Goal: Information Seeking & Learning: Learn about a topic

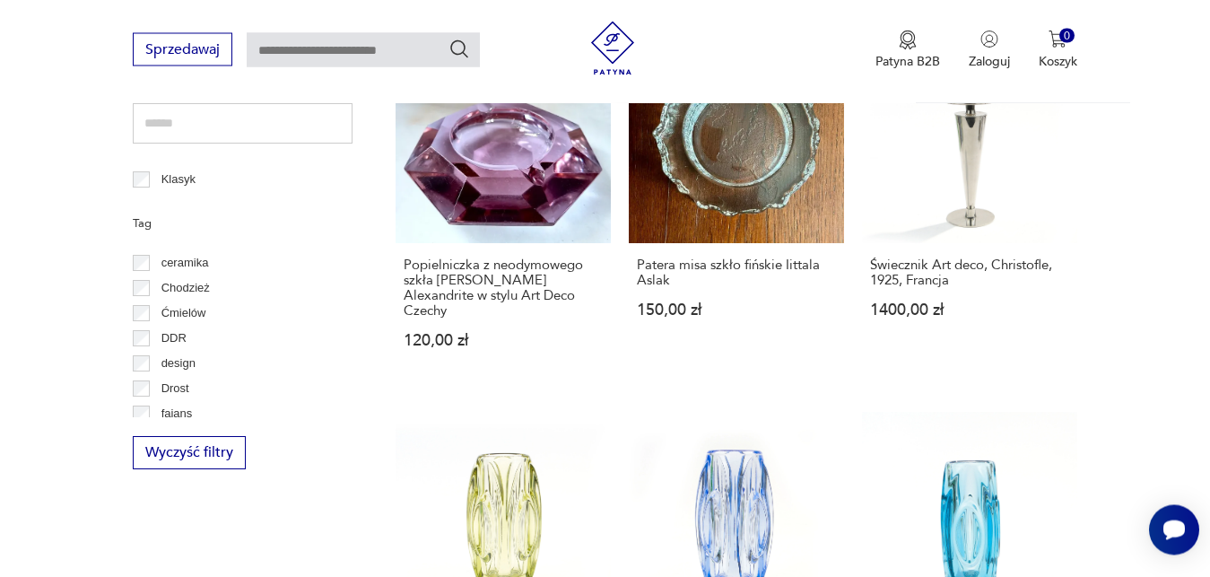
scroll to position [151, 0]
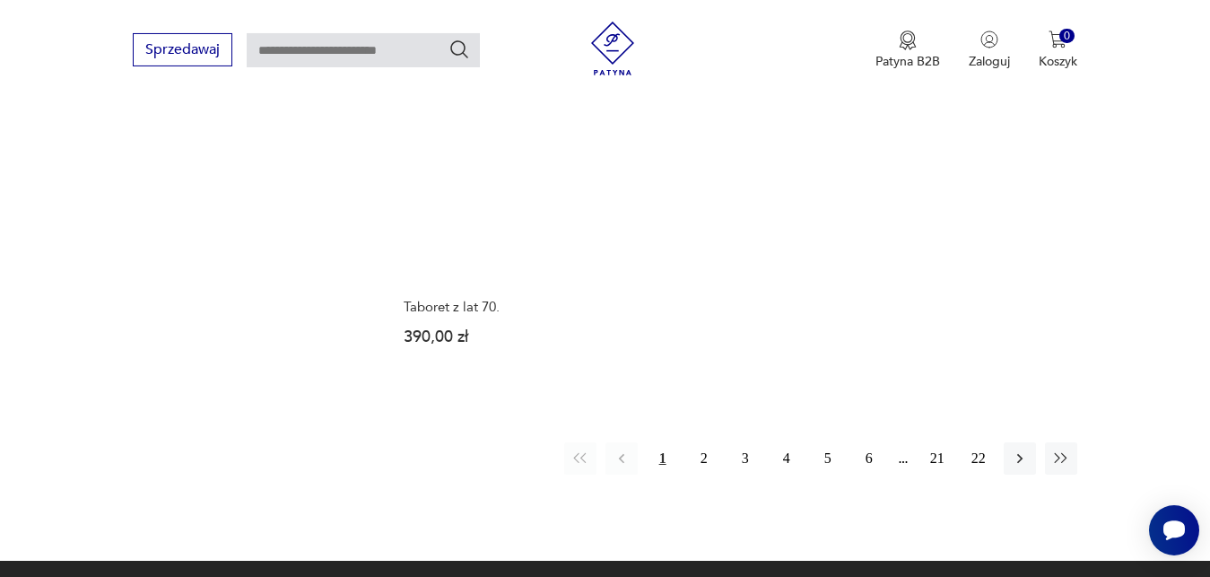
scroll to position [2300, 0]
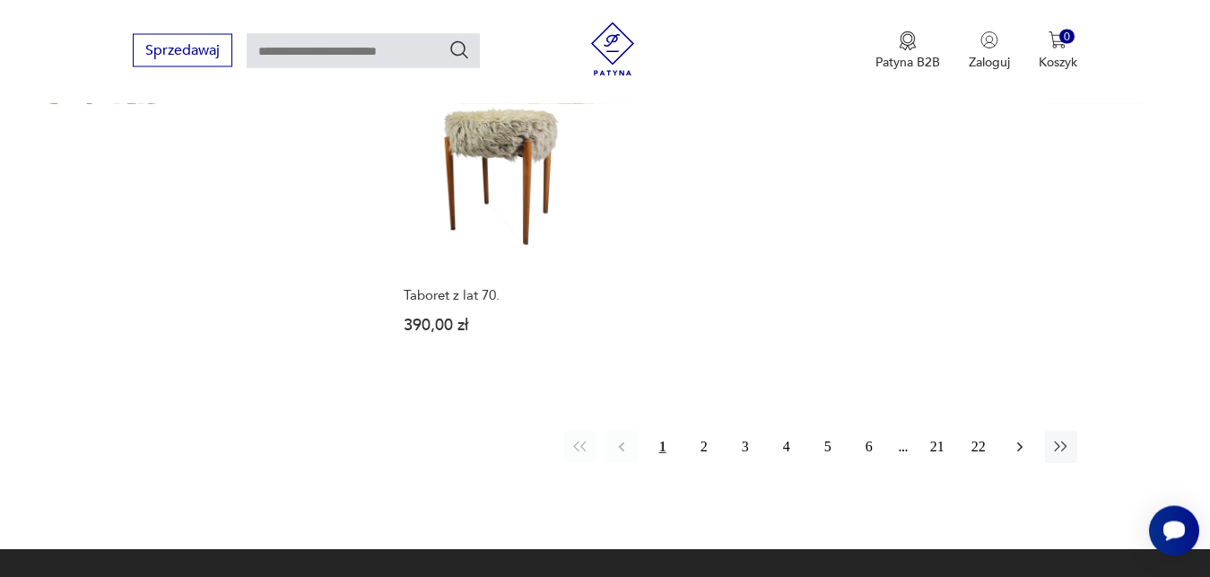
click at [1022, 438] on icon "button" at bounding box center [1020, 447] width 18 height 18
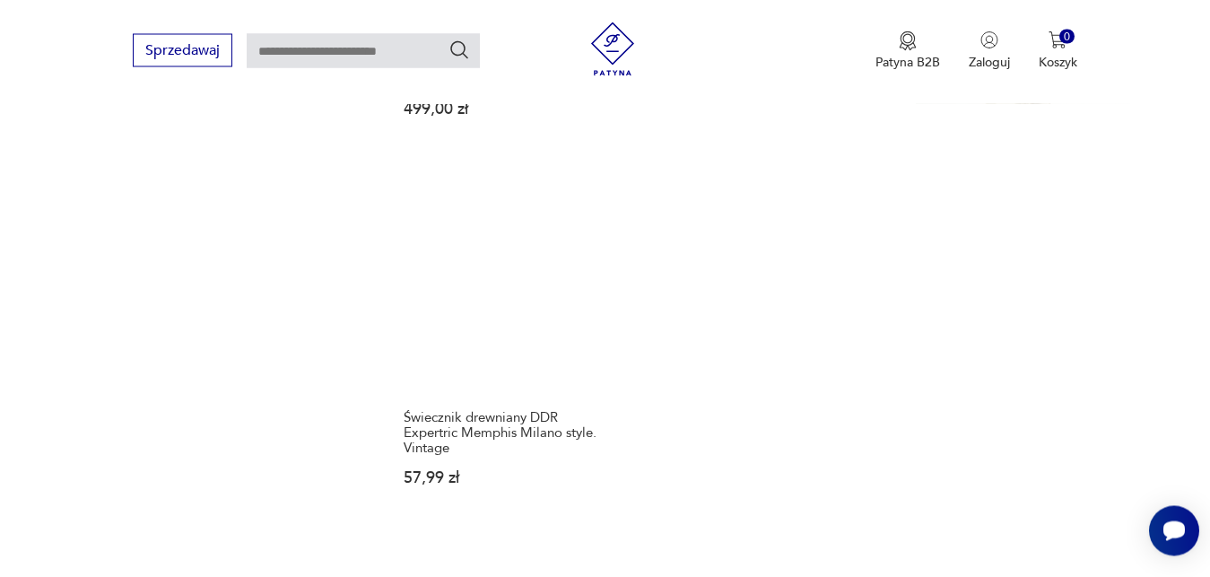
scroll to position [2239, 0]
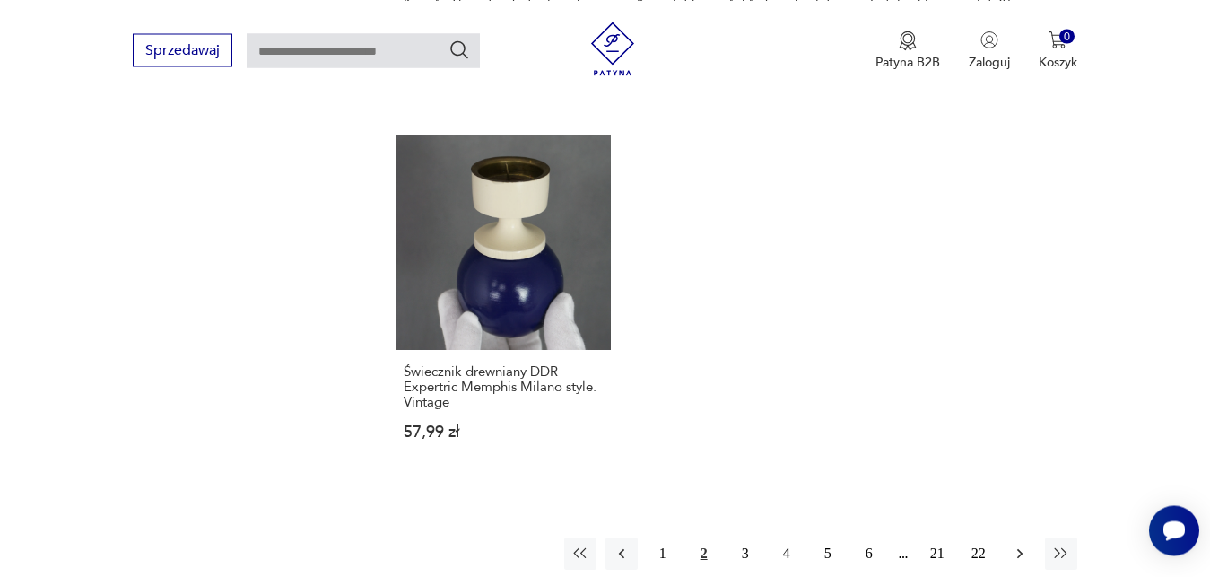
click at [1019, 548] on icon "button" at bounding box center [1019, 553] width 5 height 10
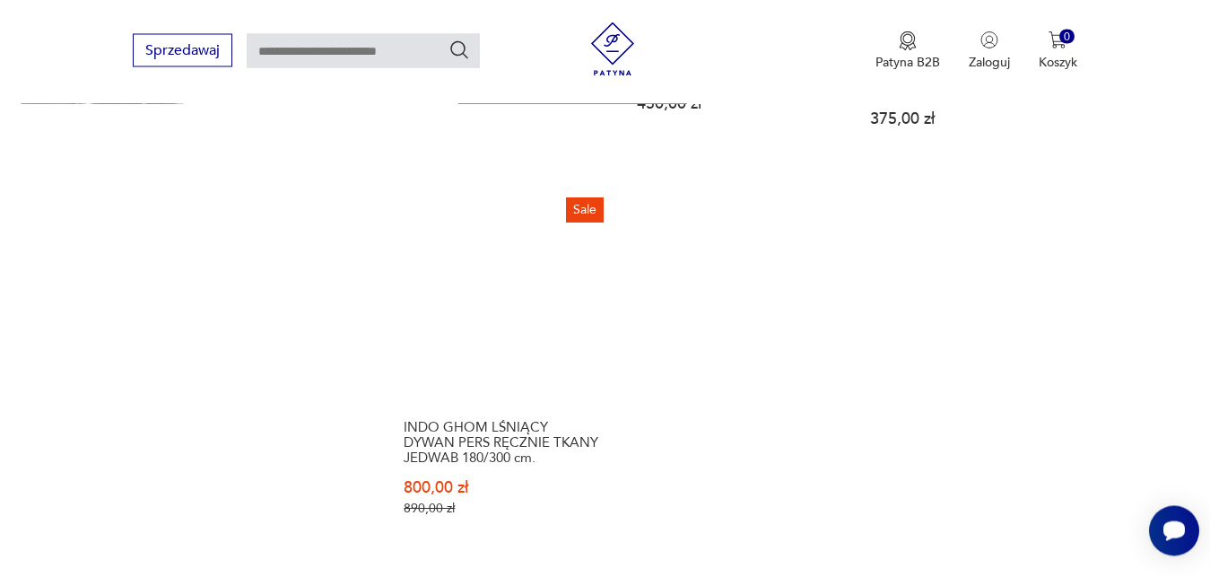
scroll to position [2193, 0]
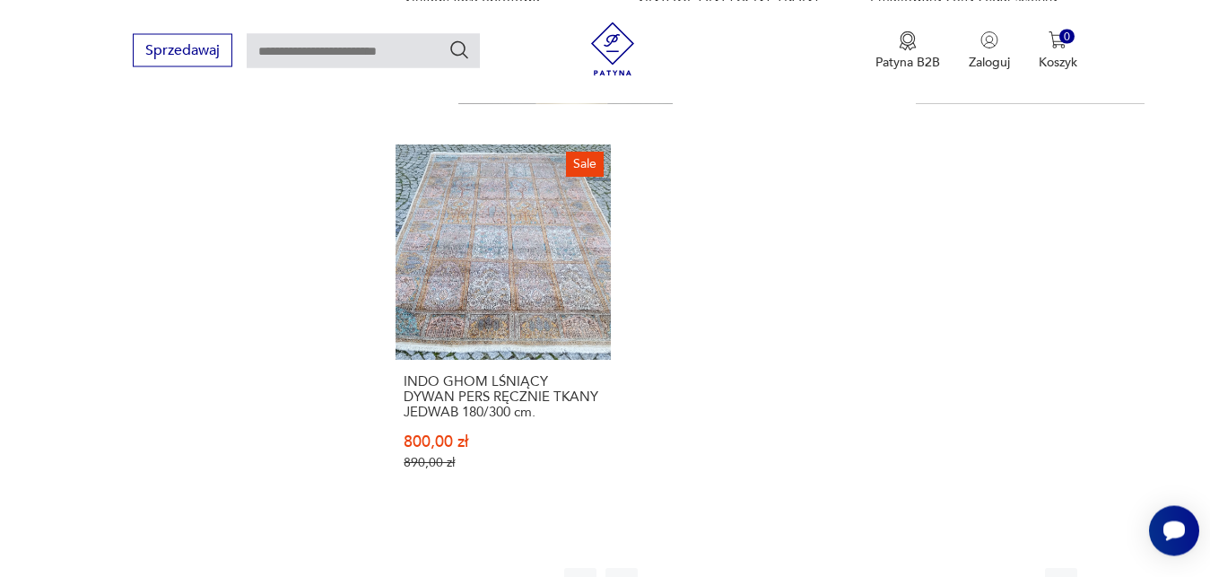
click at [1024, 575] on icon "button" at bounding box center [1020, 584] width 18 height 18
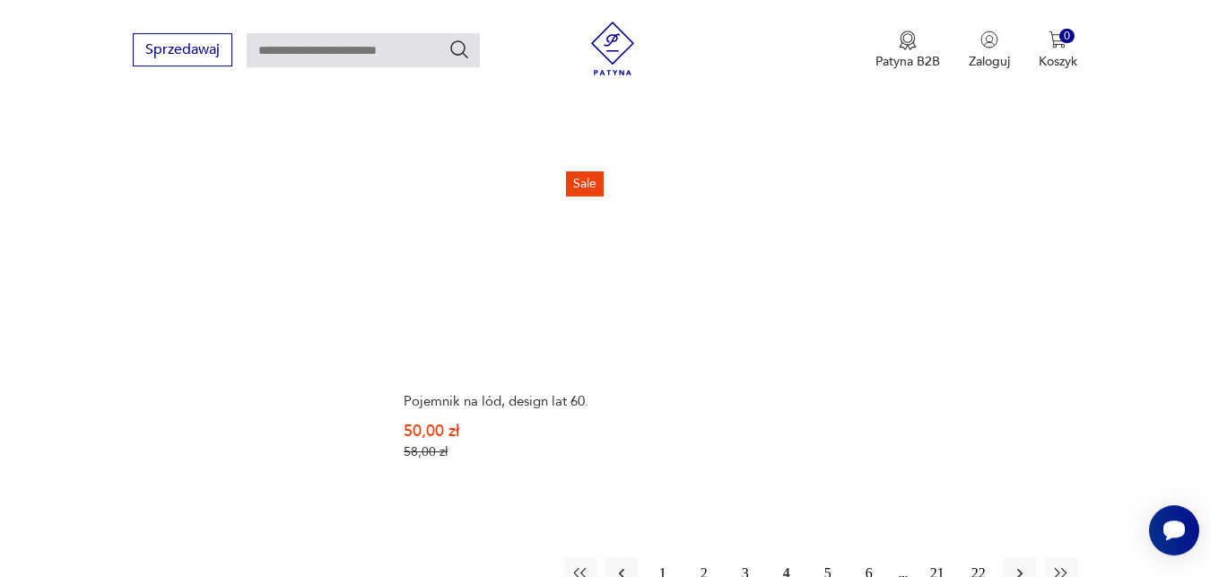
scroll to position [2193, 0]
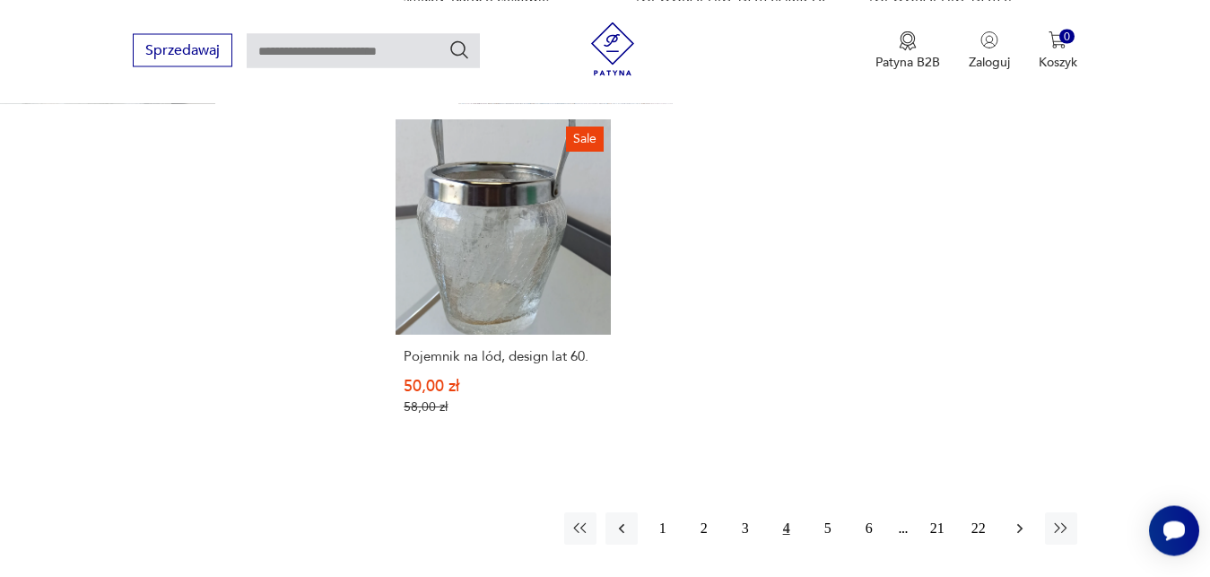
click at [1020, 523] on icon "button" at bounding box center [1020, 529] width 18 height 18
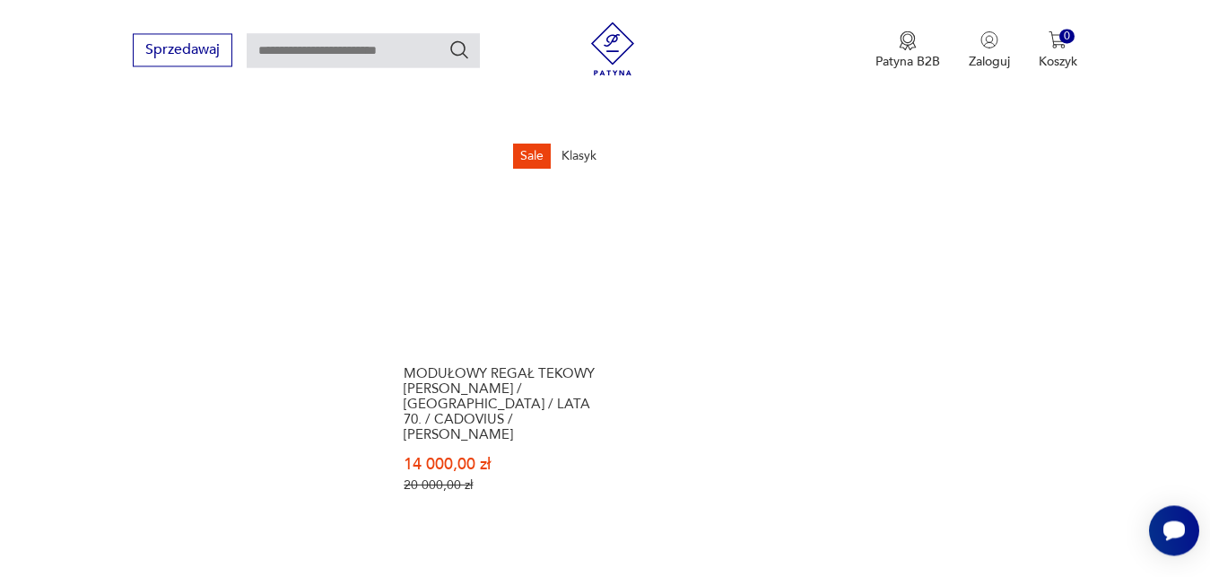
scroll to position [2193, 0]
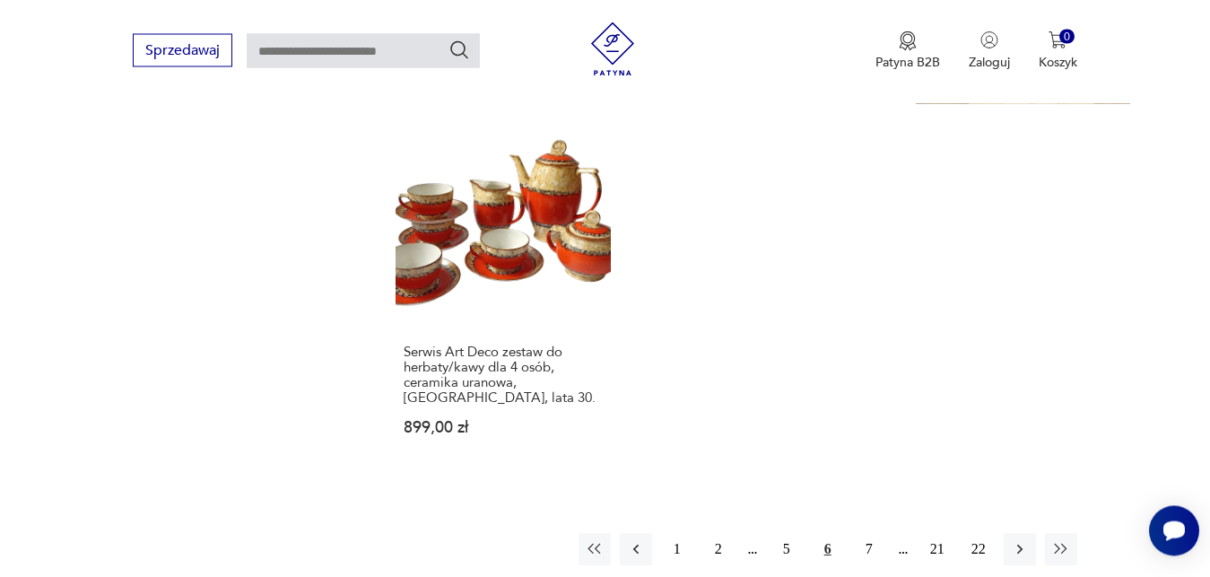
scroll to position [2315, 0]
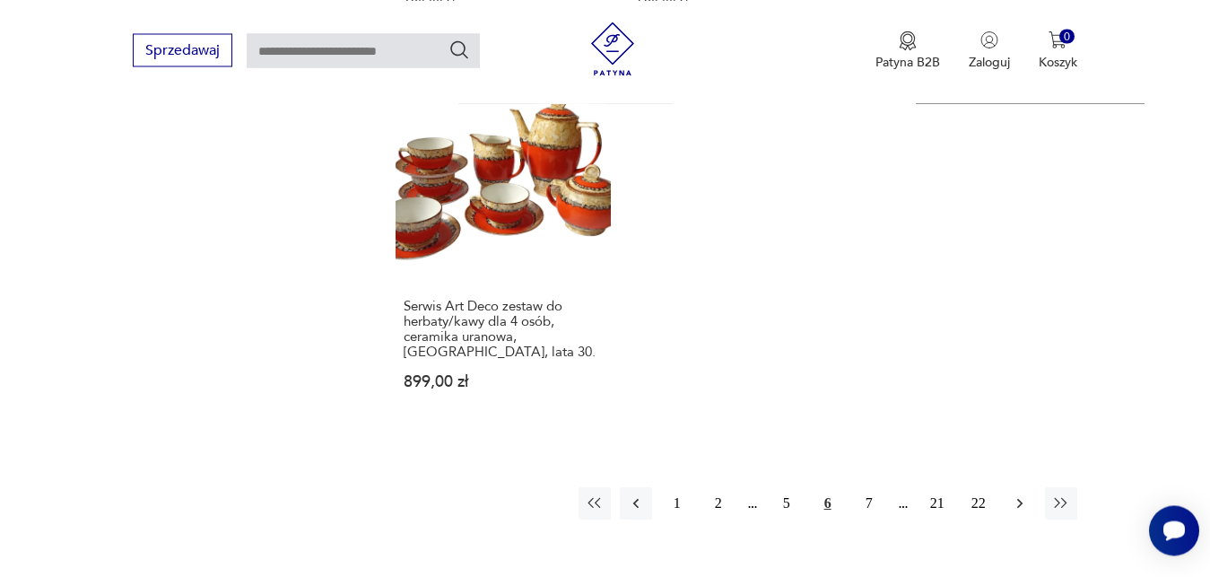
click at [1017, 494] on icon "button" at bounding box center [1020, 503] width 18 height 18
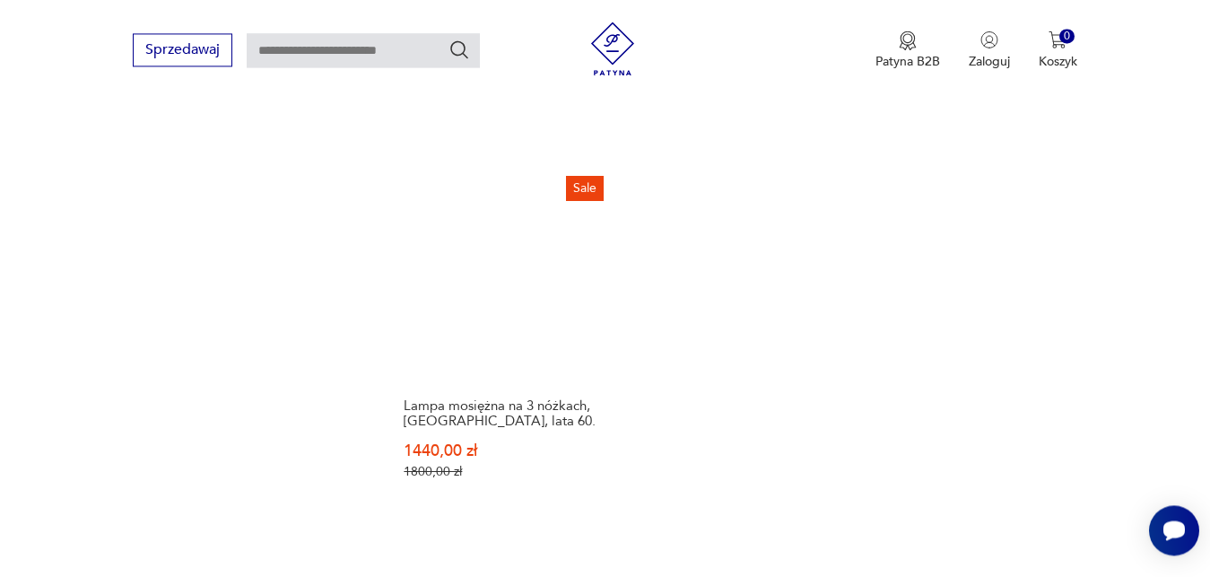
scroll to position [2239, 0]
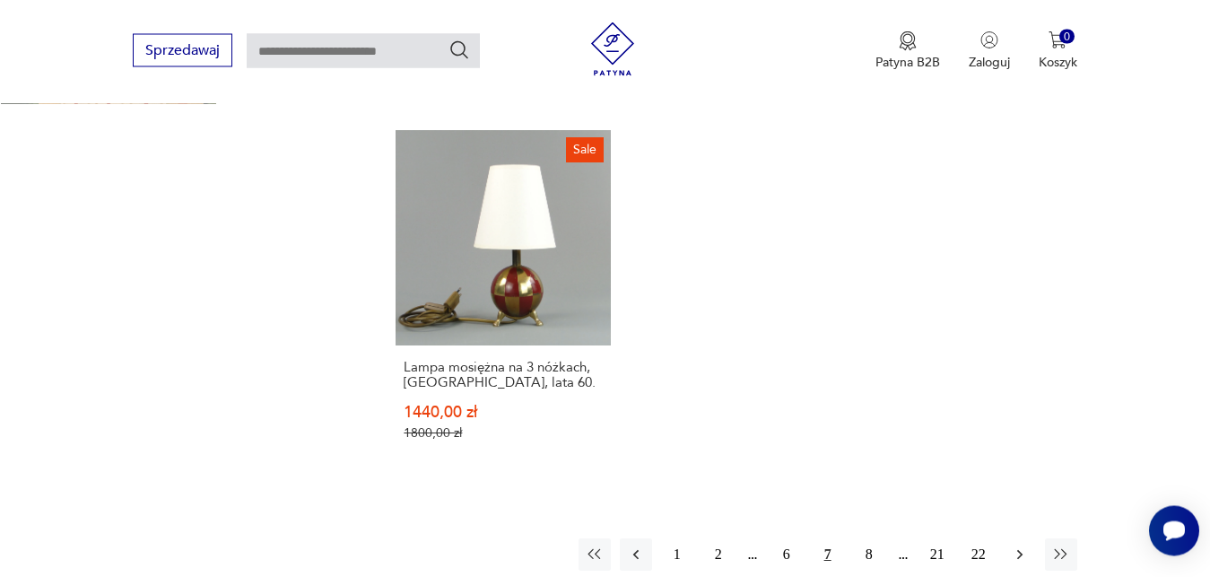
click at [1018, 546] on icon "button" at bounding box center [1020, 555] width 18 height 18
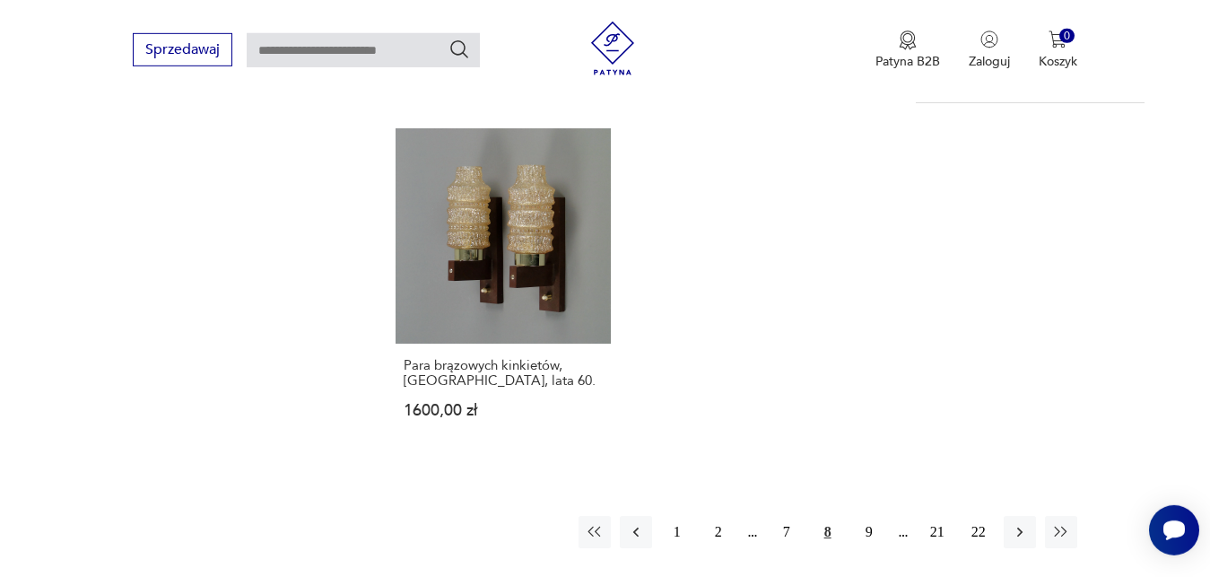
scroll to position [2333, 0]
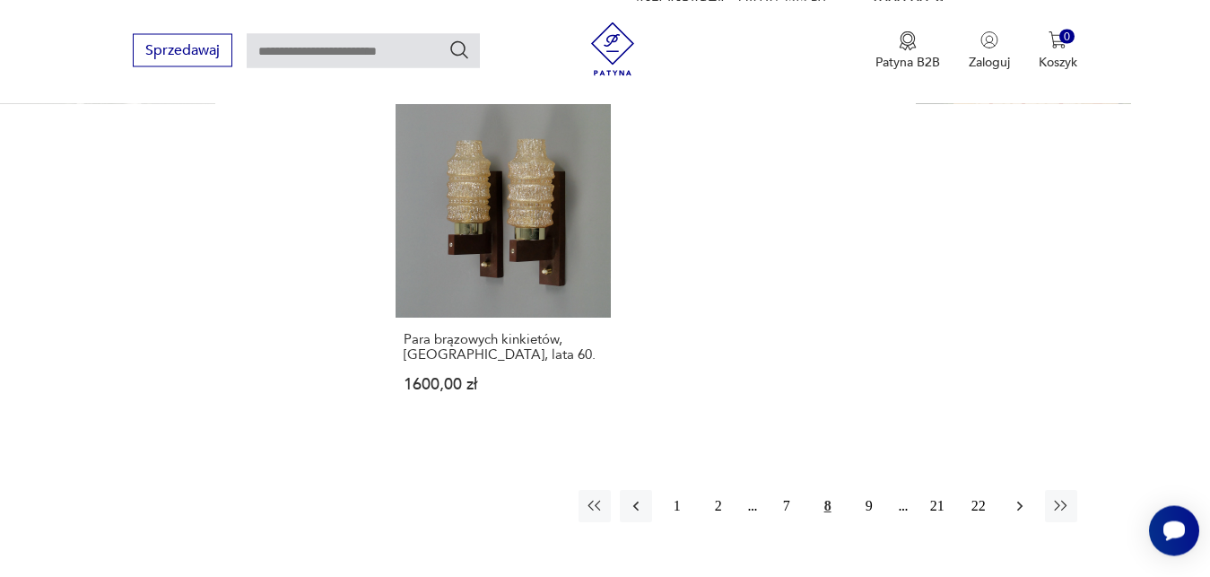
click at [1022, 501] on icon "button" at bounding box center [1019, 506] width 5 height 10
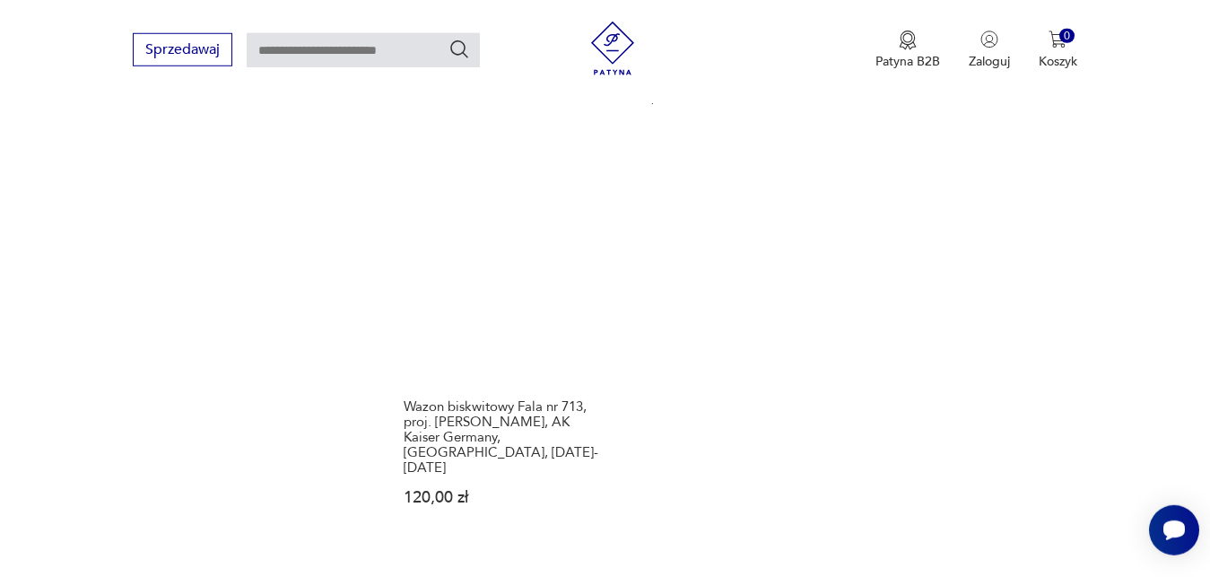
scroll to position [2284, 0]
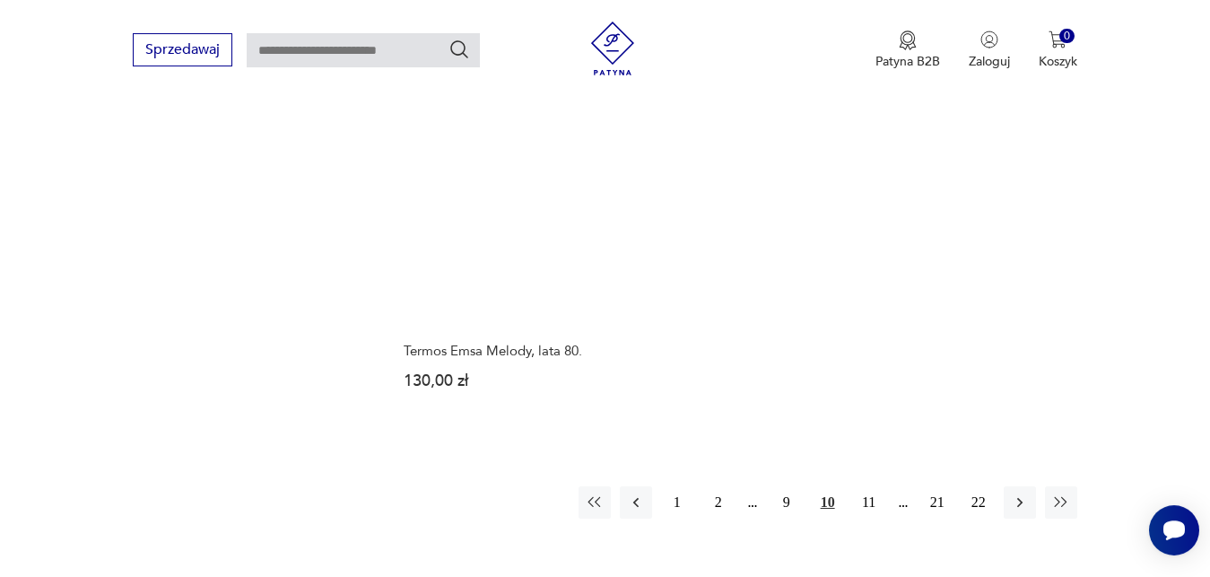
scroll to position [2284, 0]
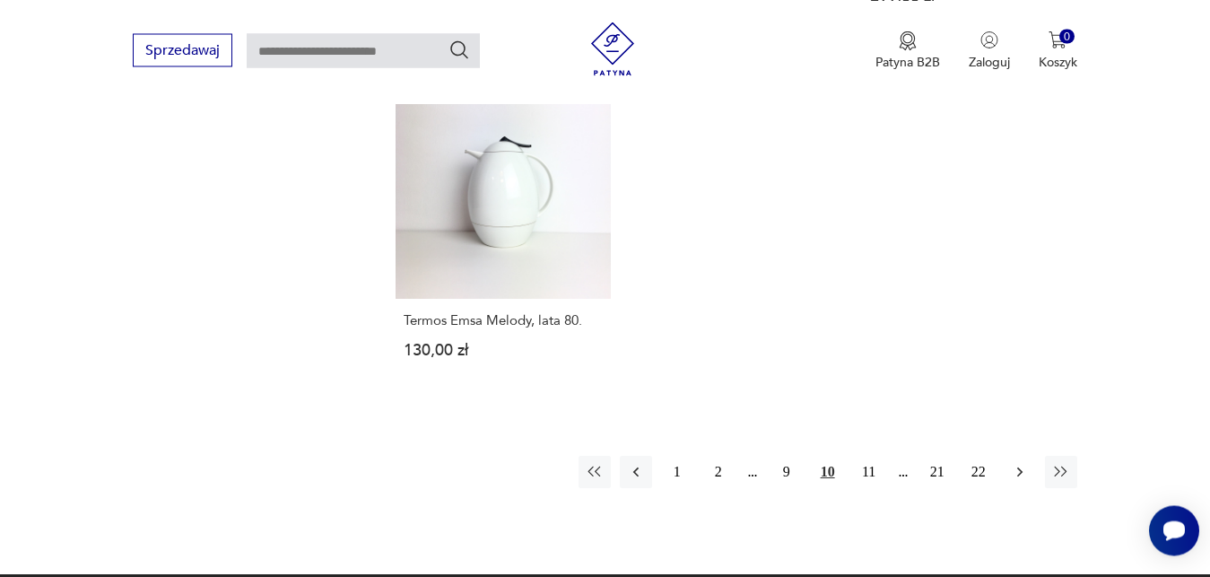
click at [1018, 463] on icon "button" at bounding box center [1020, 472] width 18 height 18
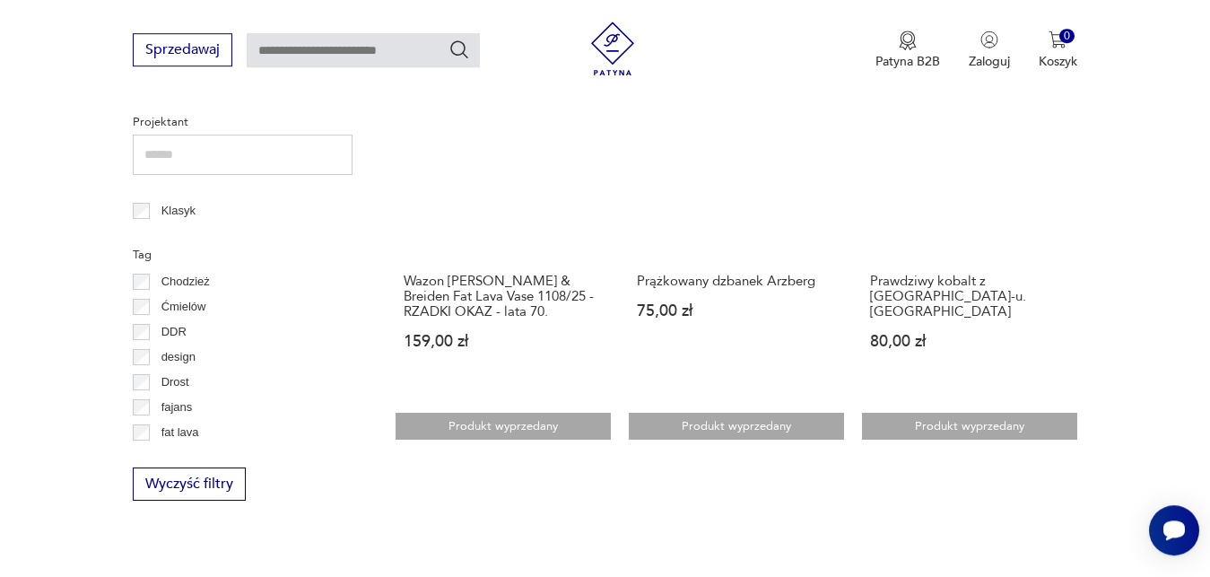
scroll to position [820, 0]
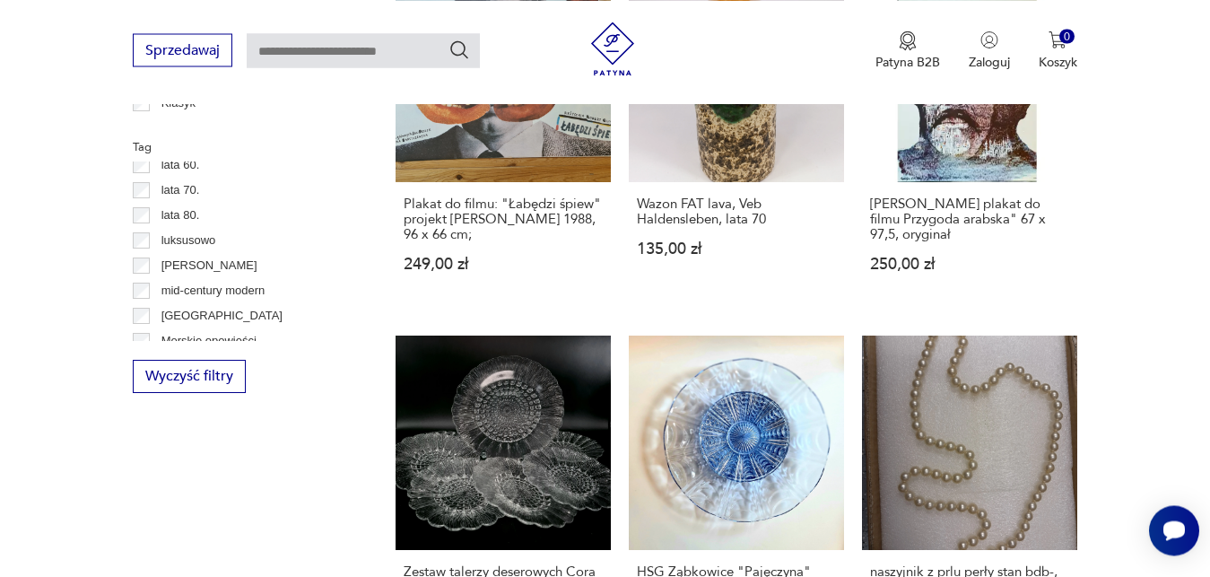
scroll to position [574, 0]
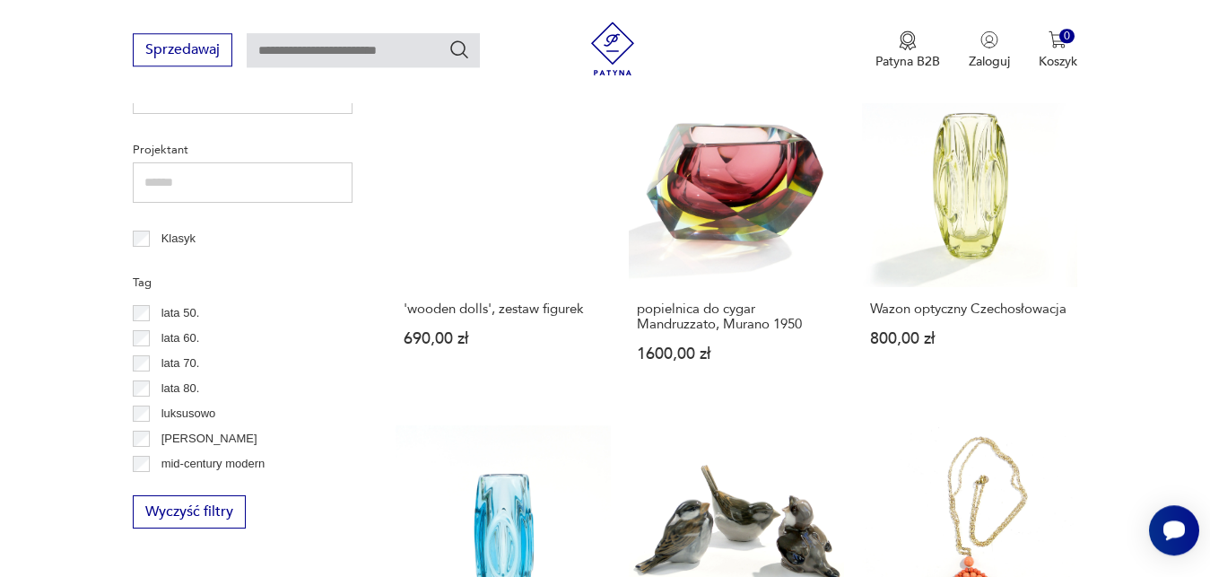
scroll to position [820, 0]
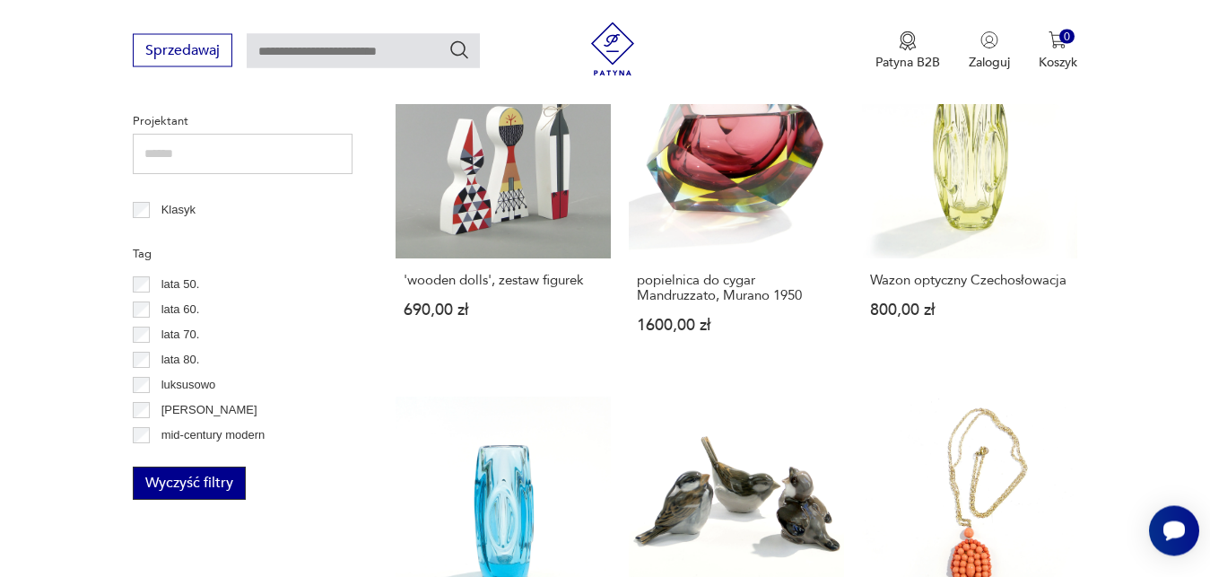
click at [214, 489] on button "Wyczyść filtry" at bounding box center [189, 483] width 113 height 33
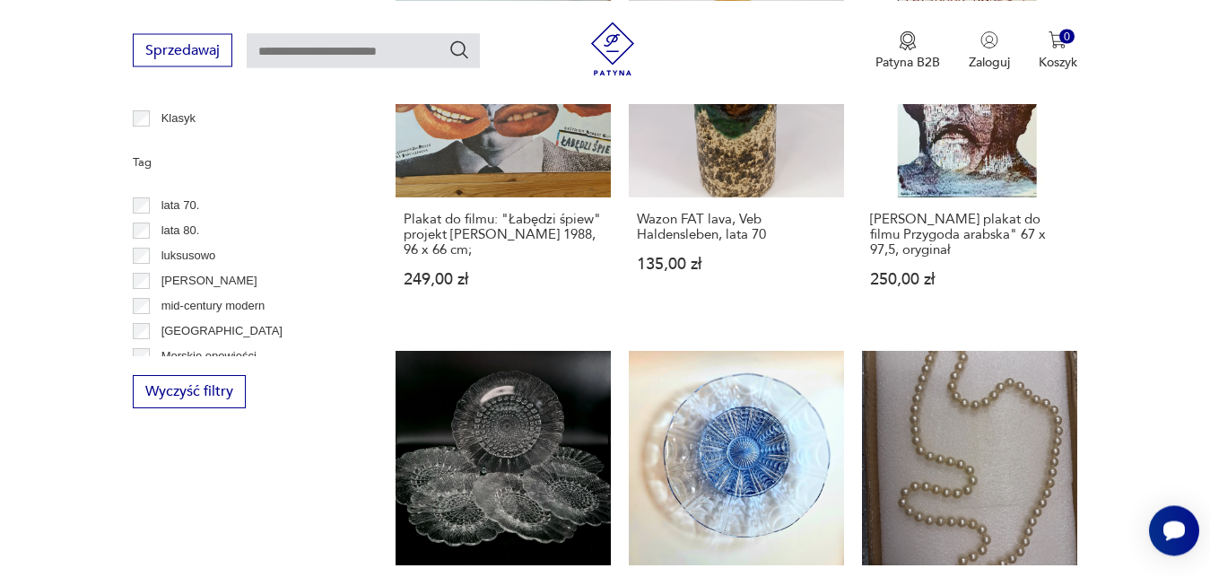
scroll to position [650, 0]
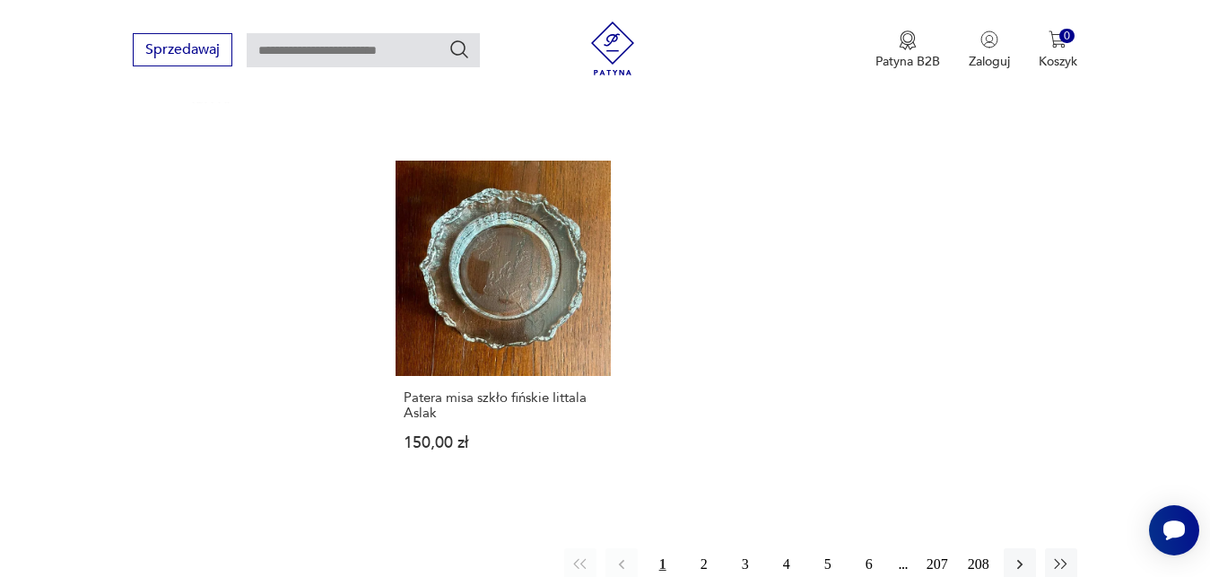
scroll to position [2254, 0]
click at [1016, 555] on icon "button" at bounding box center [1020, 564] width 18 height 18
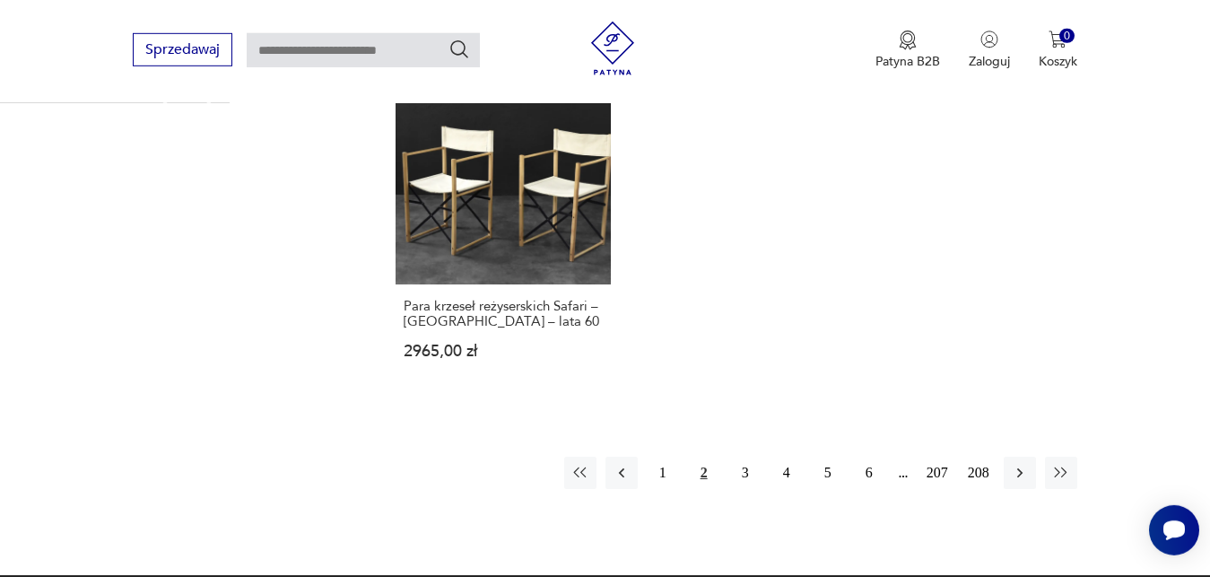
scroll to position [2467, 0]
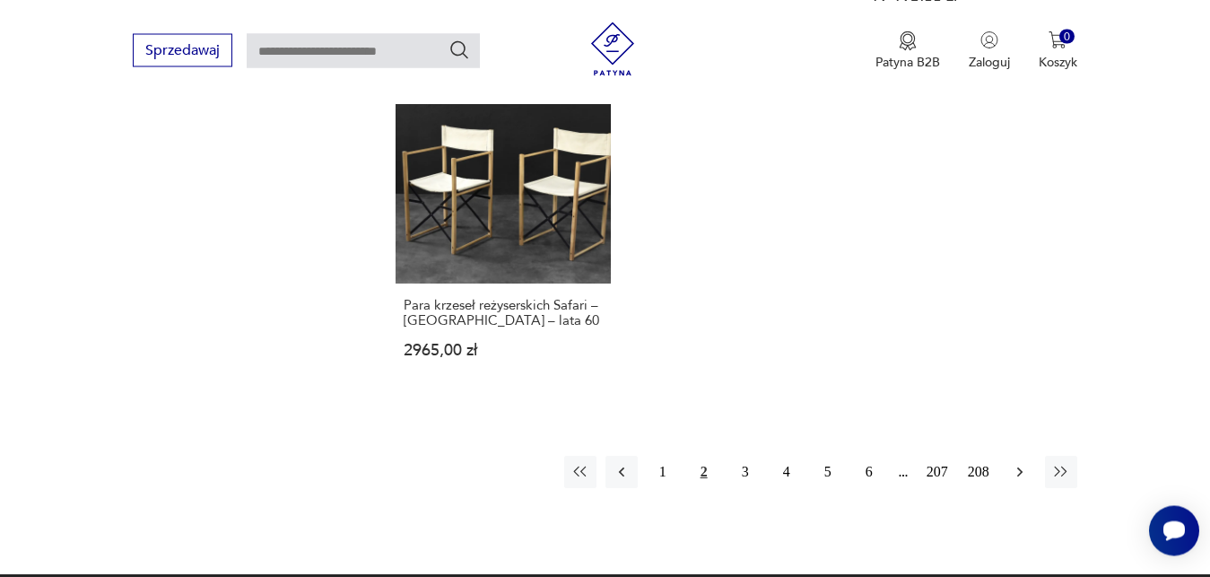
click at [1023, 463] on icon "button" at bounding box center [1020, 472] width 18 height 18
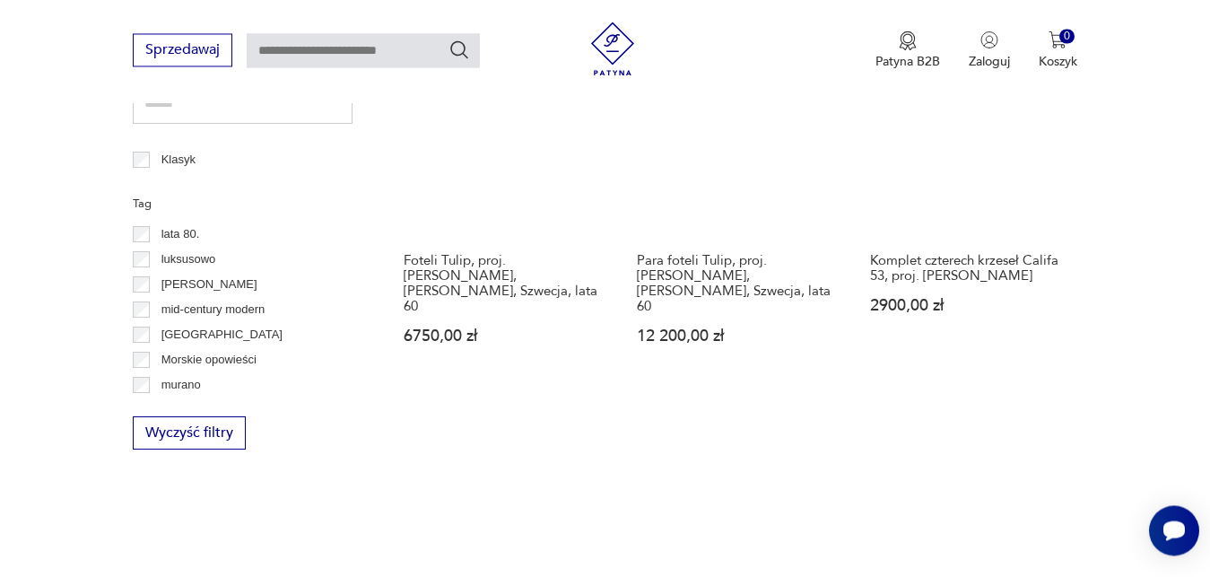
scroll to position [912, 0]
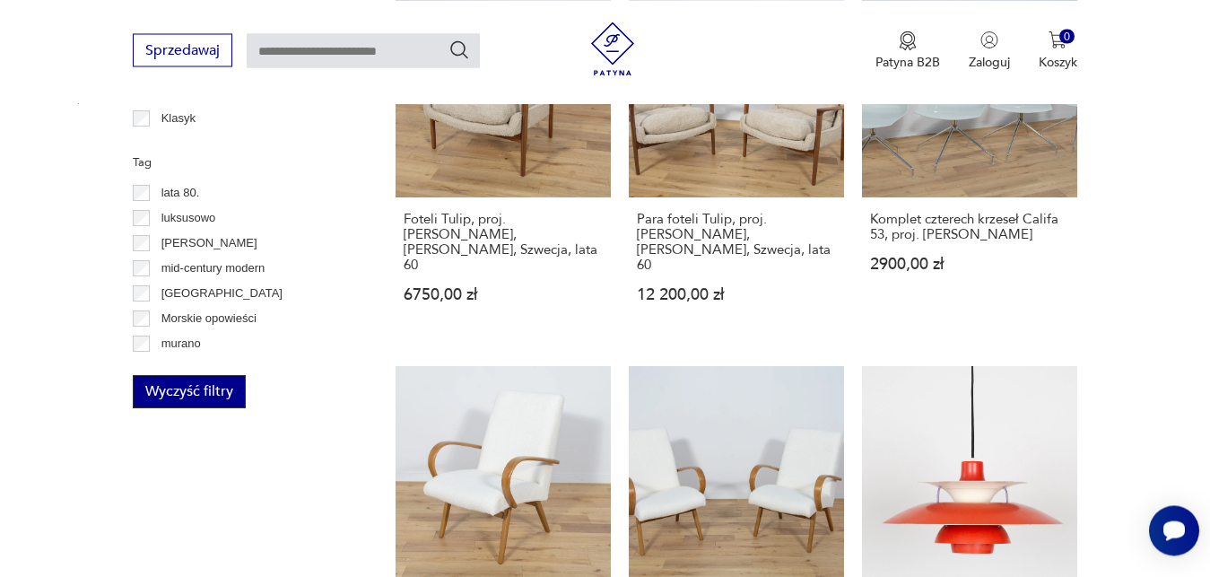
click at [163, 393] on button "Wyczyść filtry" at bounding box center [189, 391] width 113 height 33
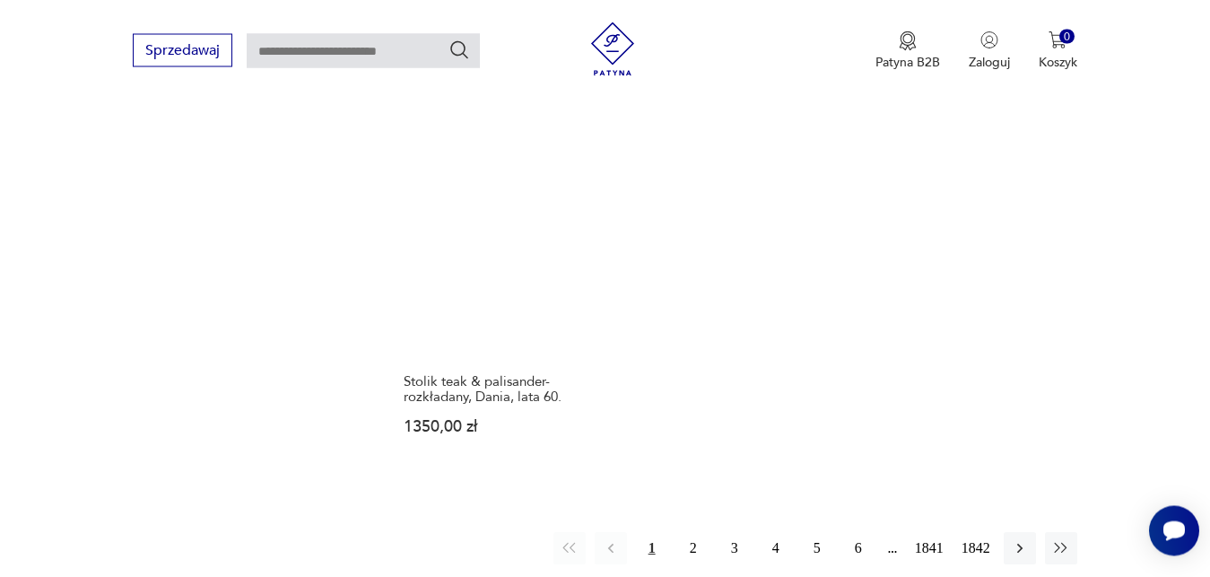
scroll to position [2308, 0]
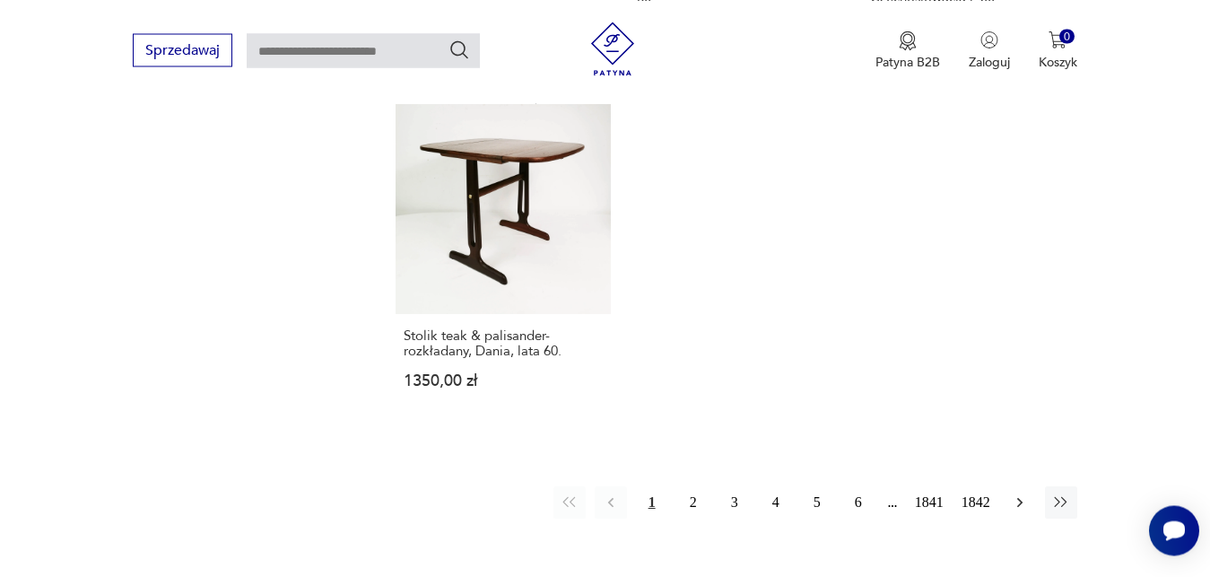
click at [1019, 493] on icon "button" at bounding box center [1020, 502] width 18 height 18
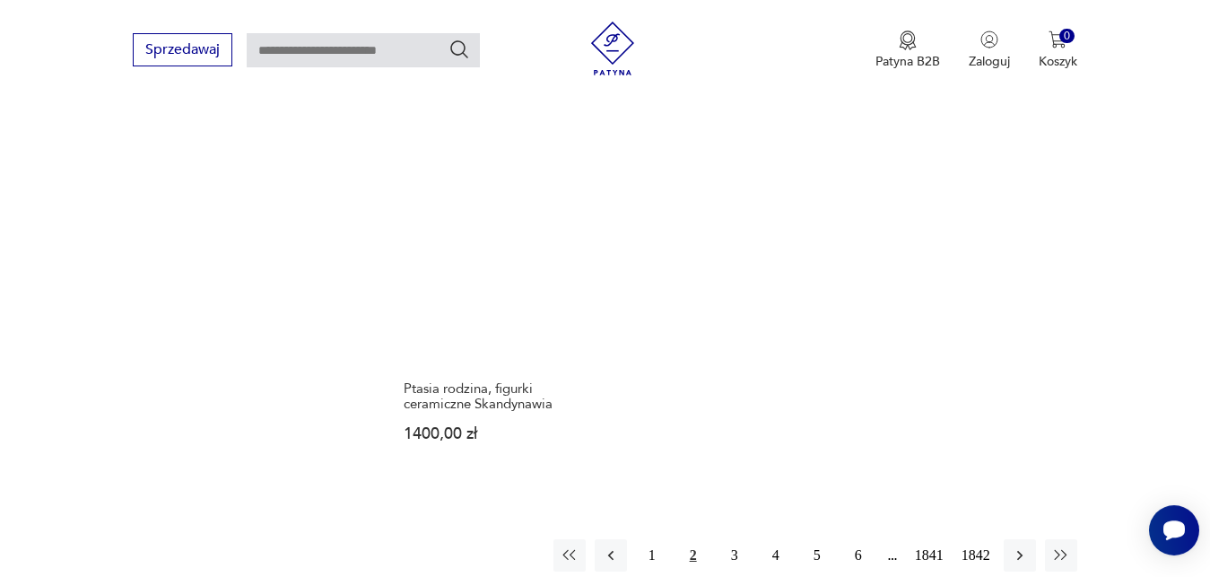
scroll to position [2292, 0]
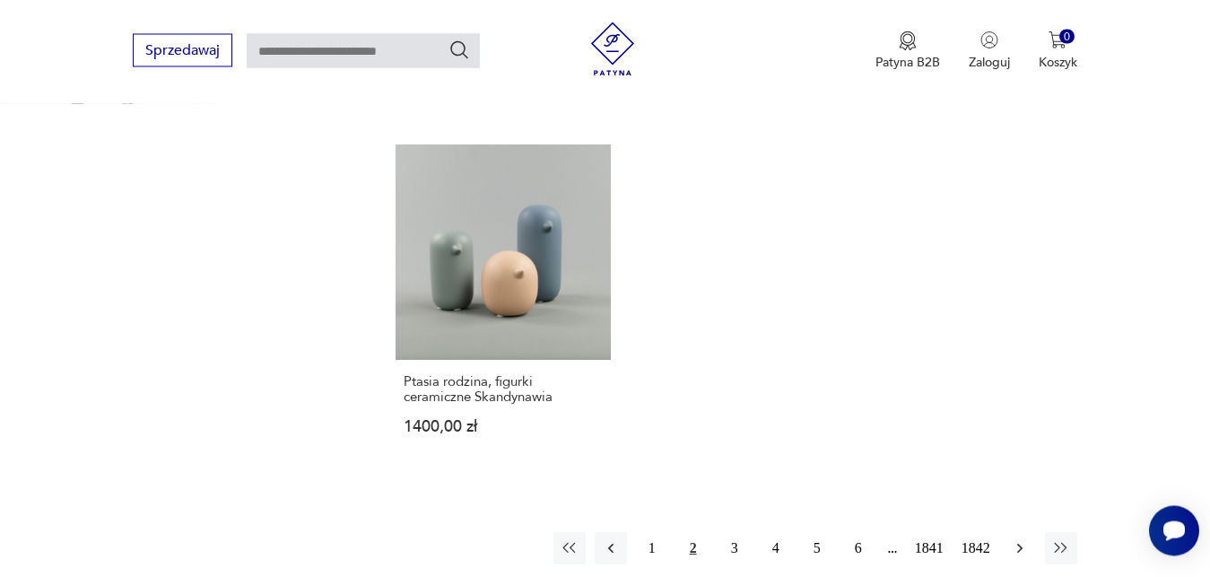
click at [1018, 539] on icon "button" at bounding box center [1020, 548] width 18 height 18
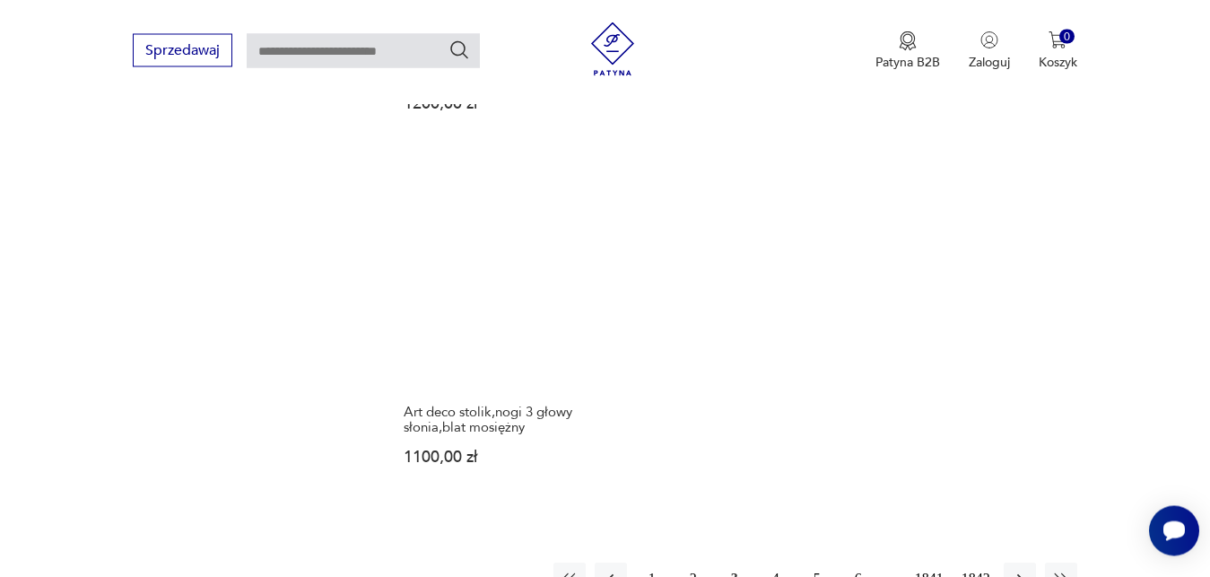
scroll to position [2247, 0]
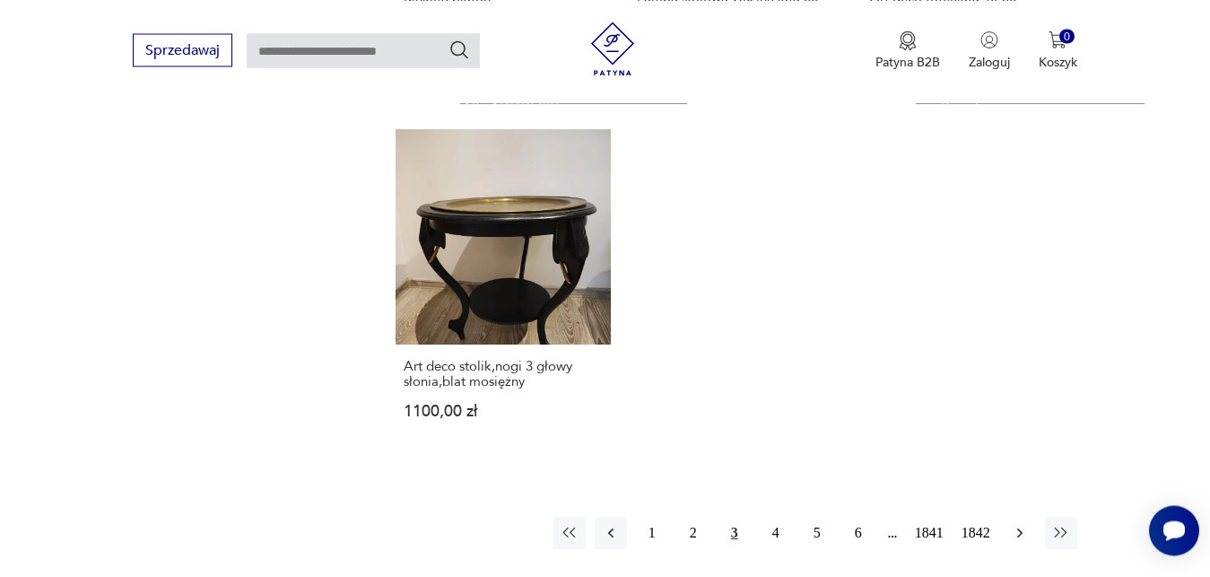
click at [1026, 524] on icon "button" at bounding box center [1020, 533] width 18 height 18
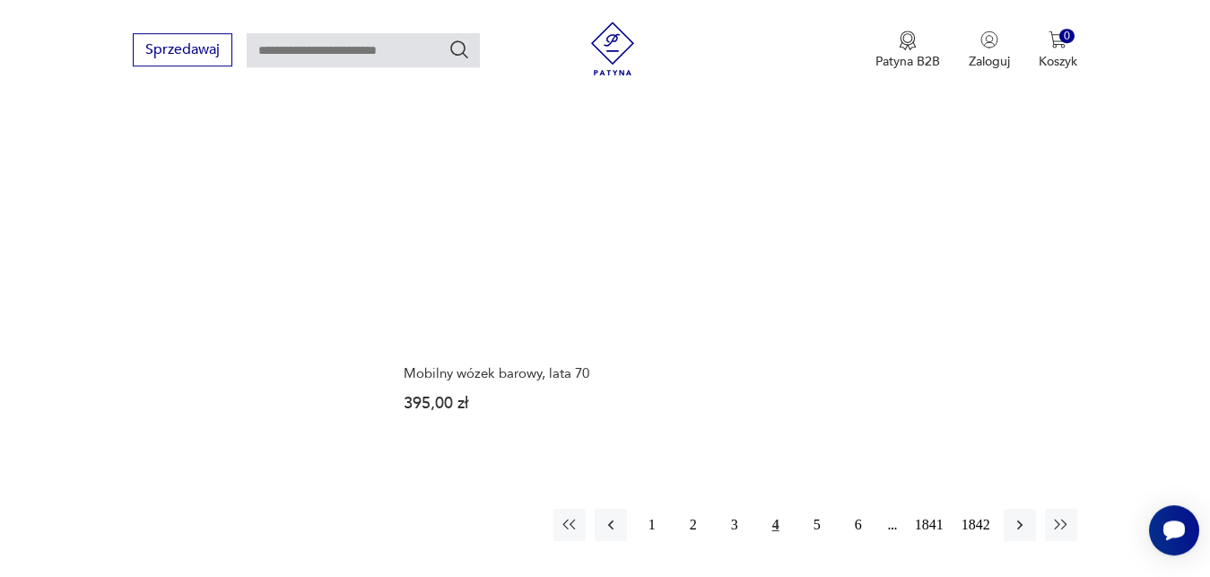
scroll to position [2353, 0]
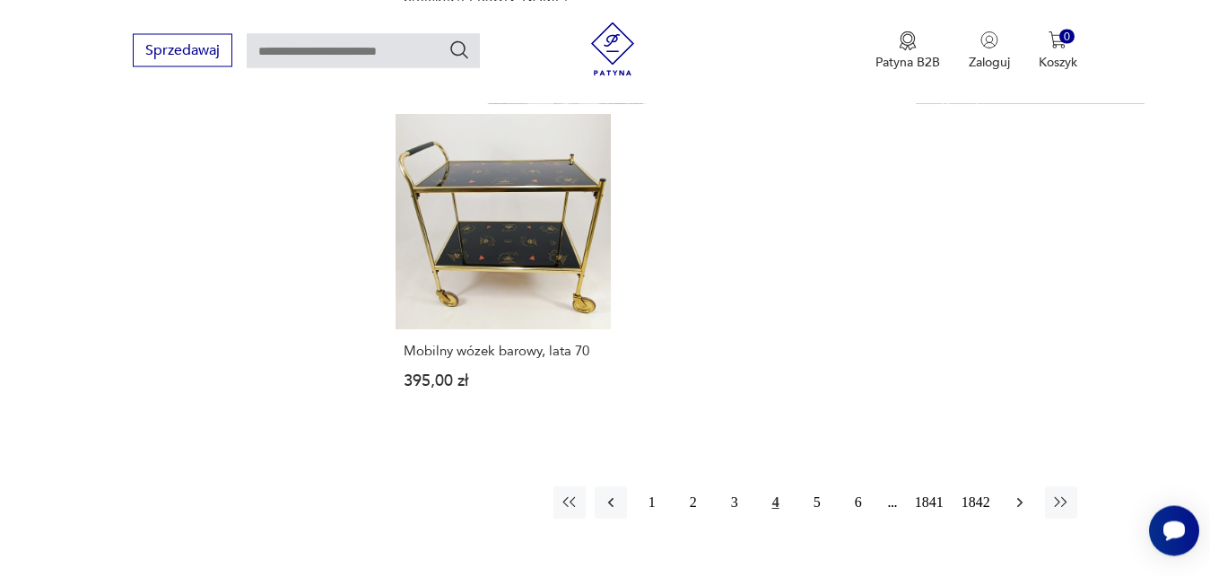
click at [1024, 493] on icon "button" at bounding box center [1020, 502] width 18 height 18
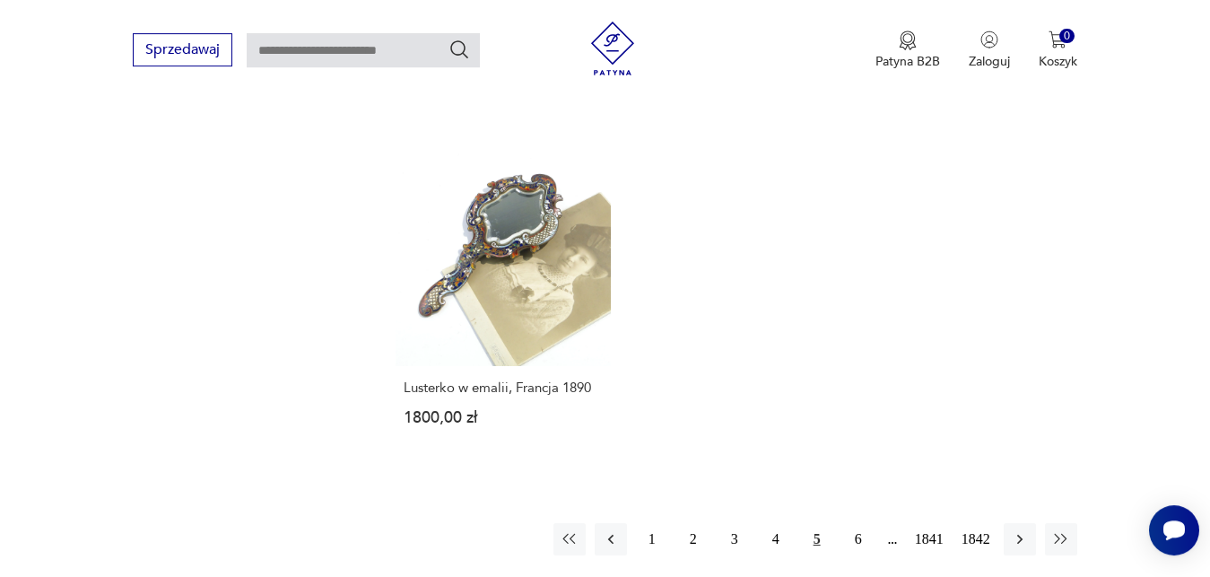
scroll to position [2247, 0]
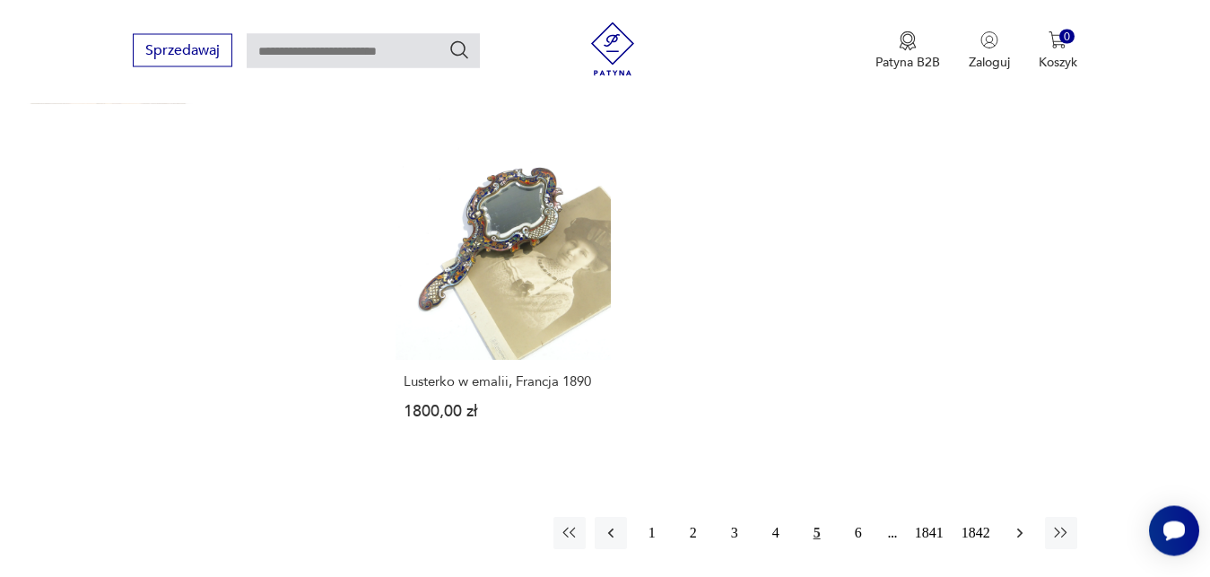
click at [1021, 528] on icon "button" at bounding box center [1019, 533] width 5 height 10
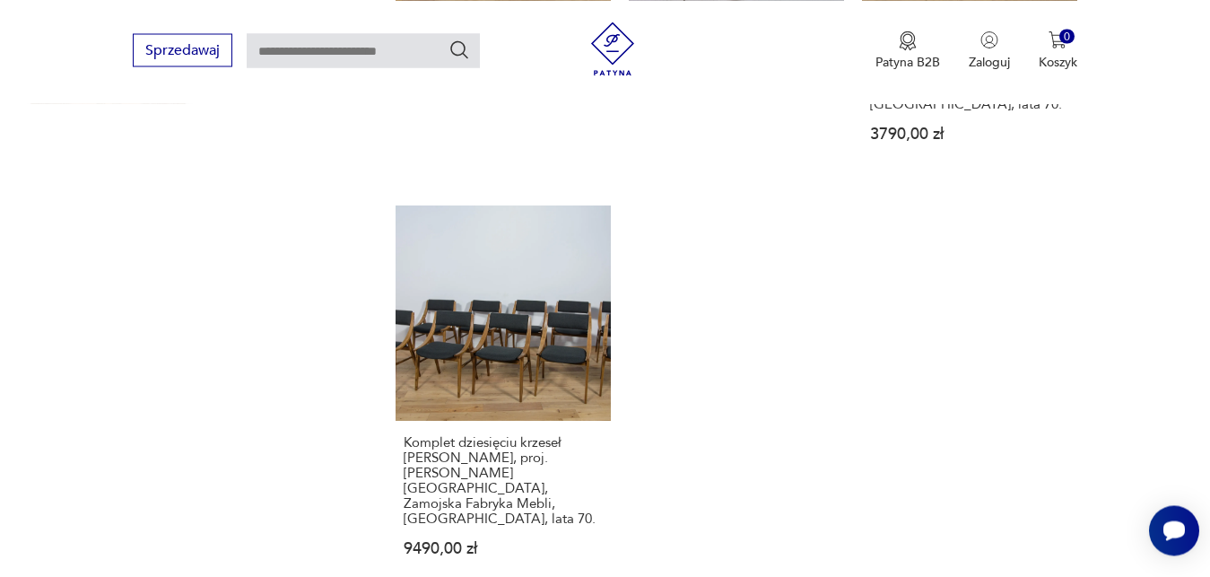
scroll to position [2292, 0]
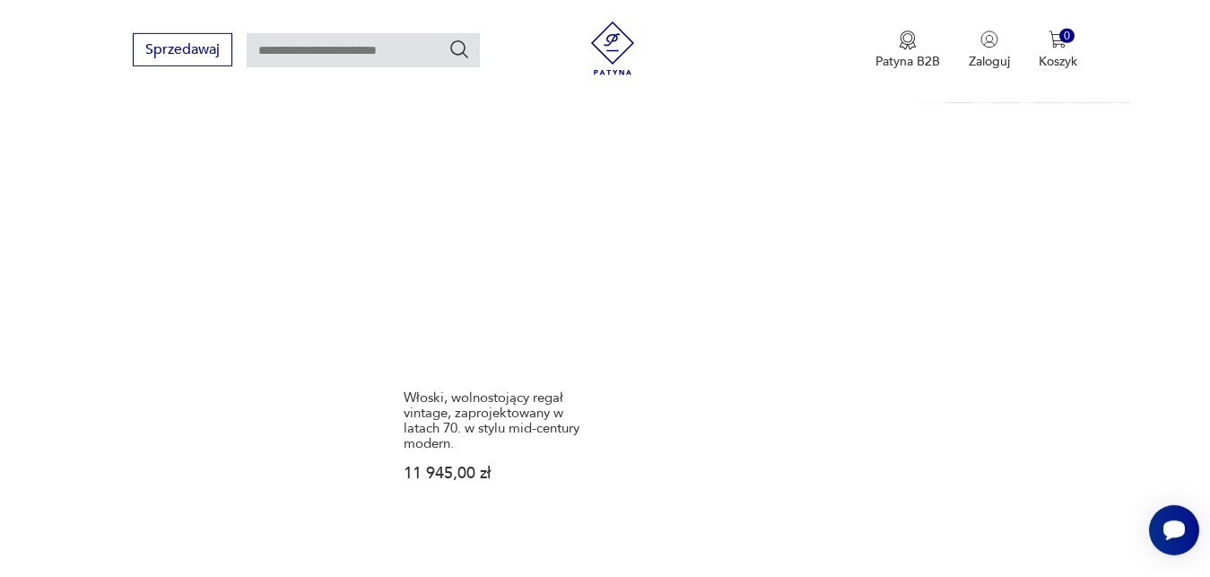
scroll to position [2414, 0]
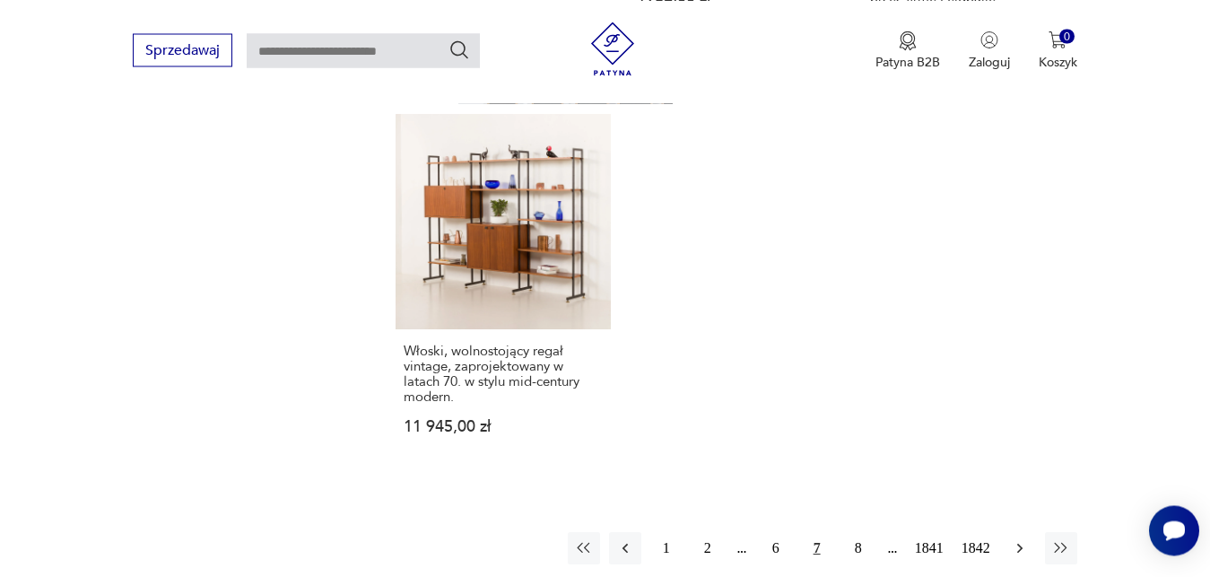
click at [1024, 539] on icon "button" at bounding box center [1020, 548] width 18 height 18
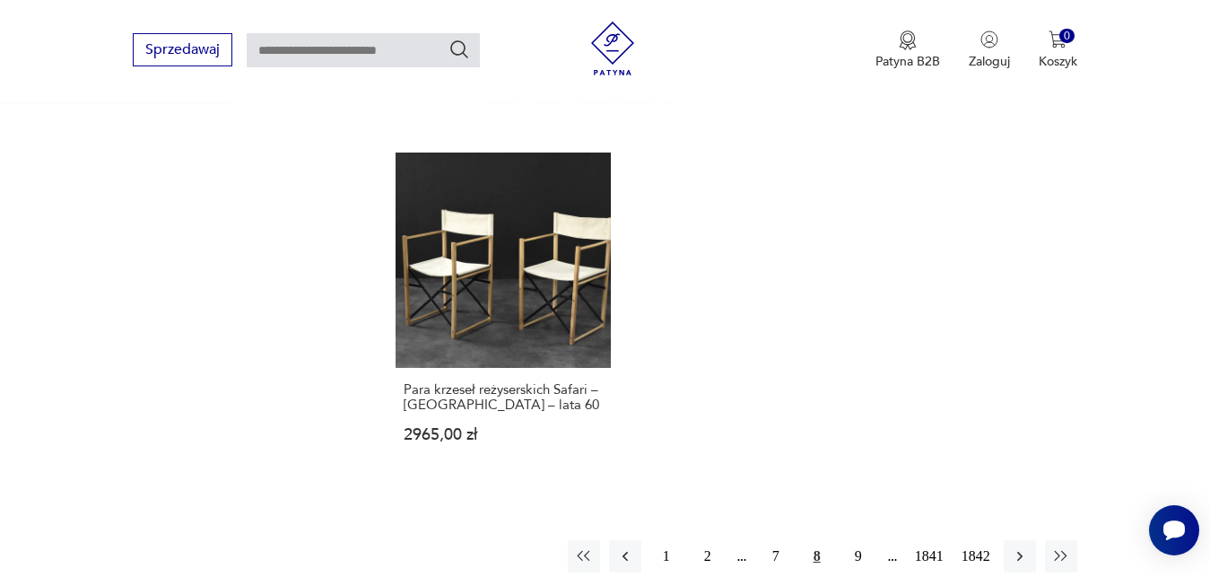
scroll to position [2292, 0]
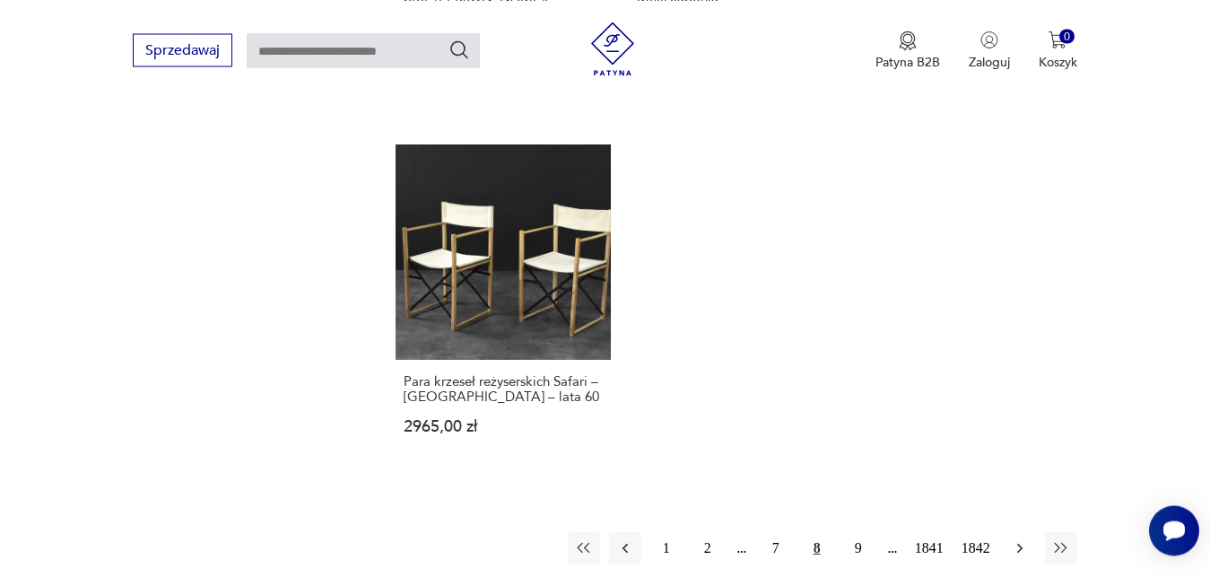
click at [1024, 539] on icon "button" at bounding box center [1020, 548] width 18 height 18
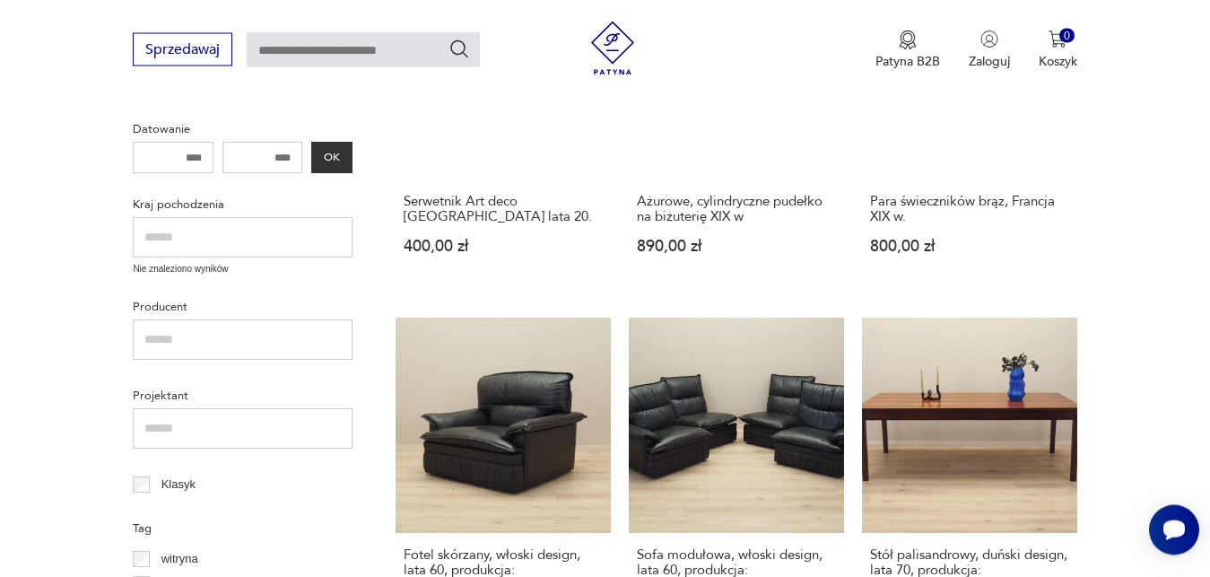
scroll to position [553, 0]
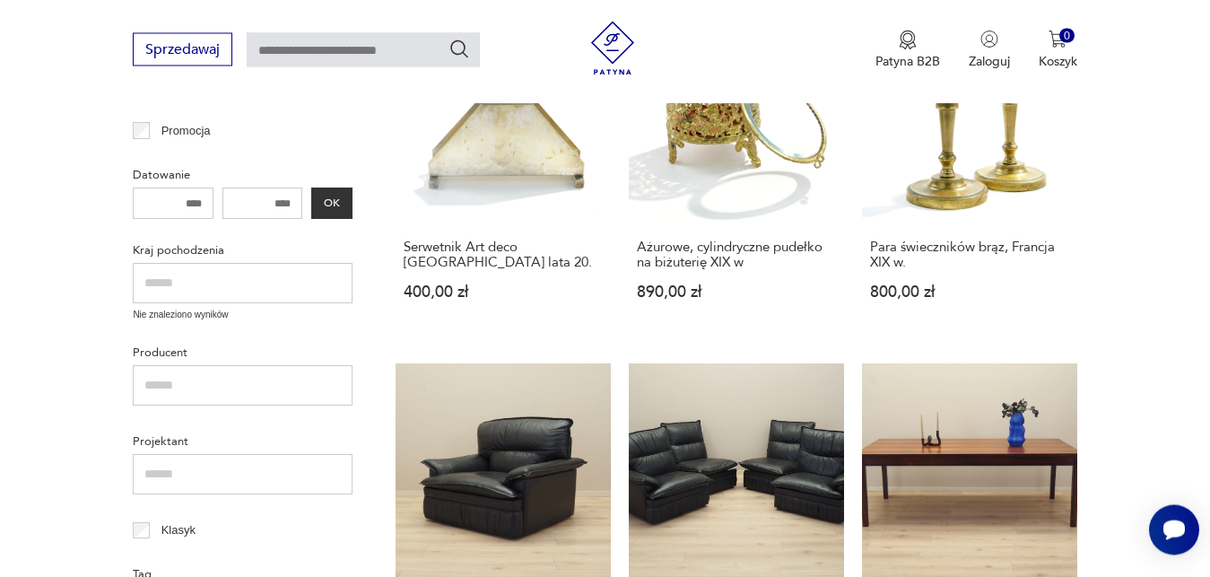
click at [247, 275] on input "text" at bounding box center [243, 284] width 220 height 40
type input "*"
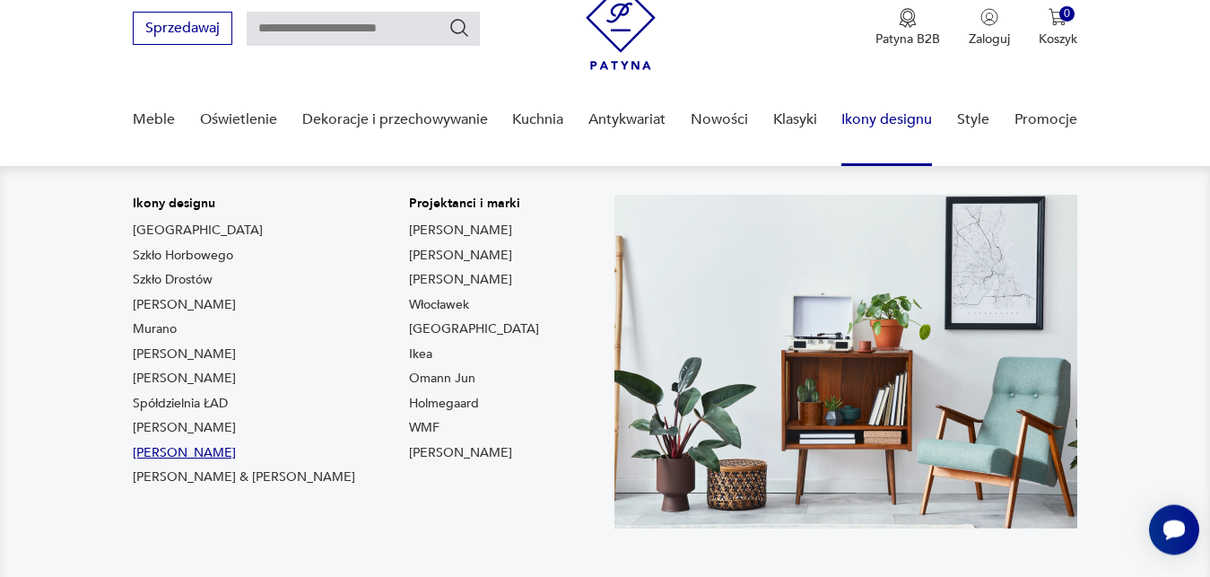
scroll to position [68, 0]
click at [200, 455] on link "[PERSON_NAME]" at bounding box center [184, 453] width 103 height 18
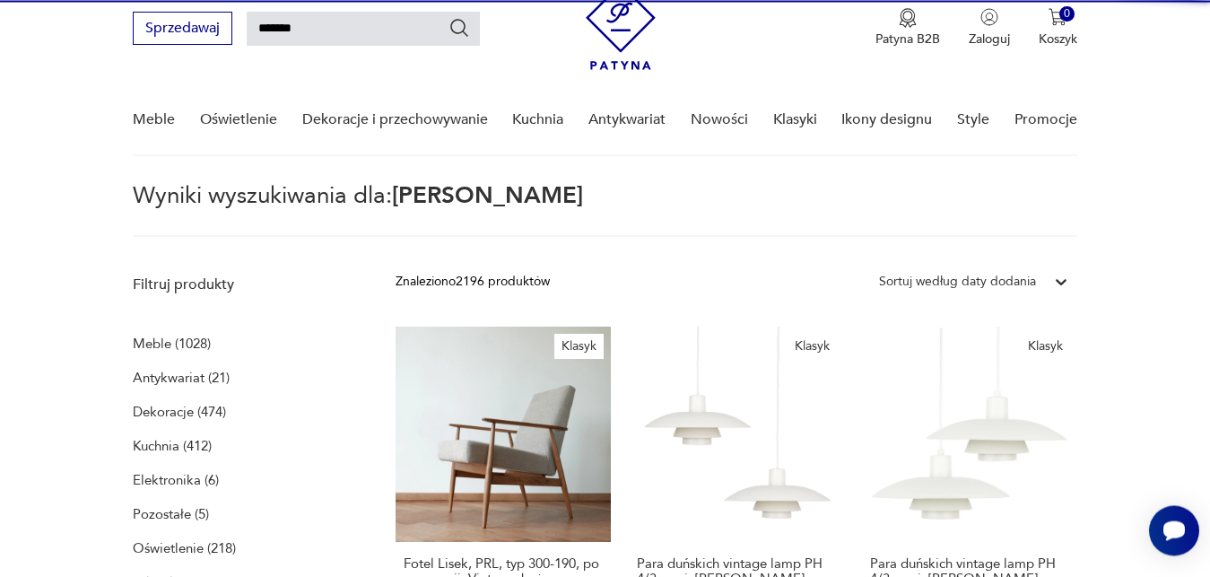
type input "*******"
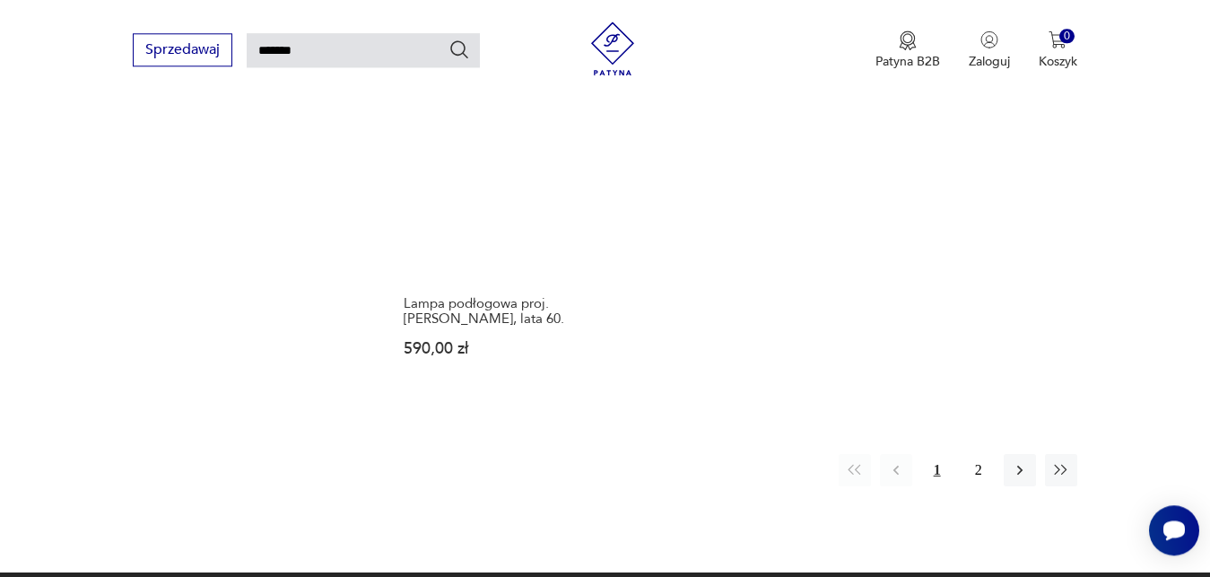
scroll to position [2265, 0]
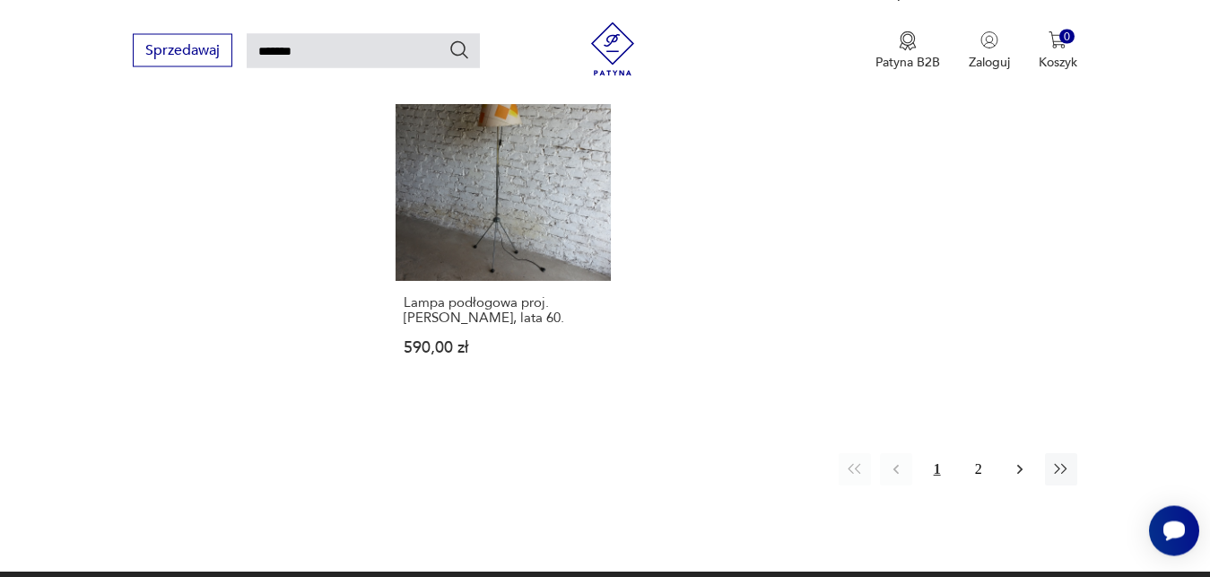
click at [1019, 460] on icon "button" at bounding box center [1020, 469] width 18 height 18
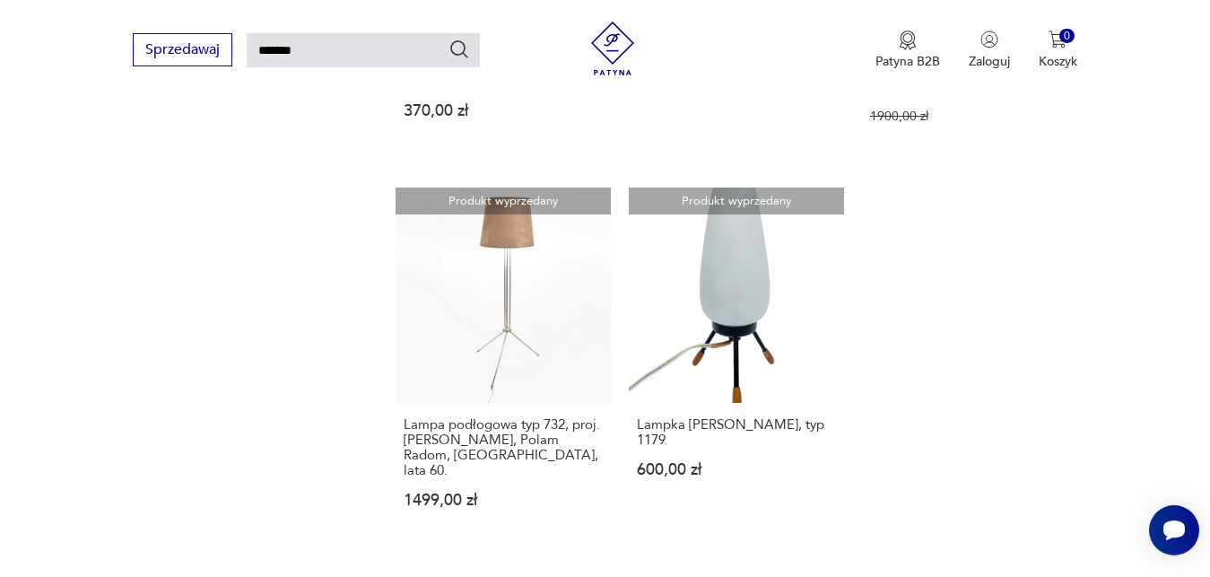
scroll to position [1803, 0]
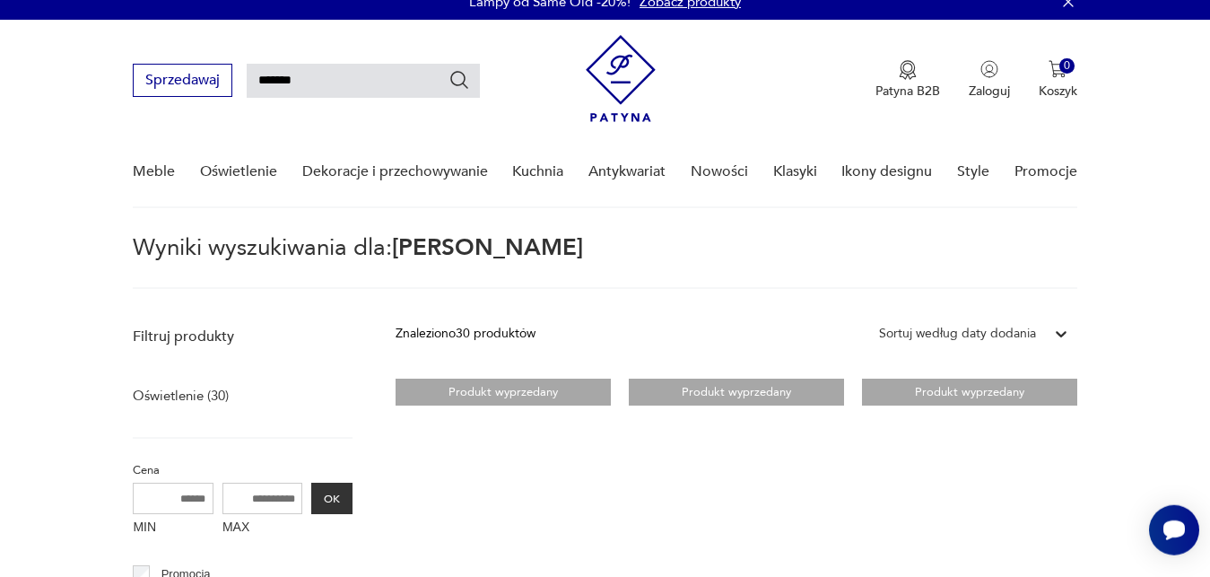
scroll to position [0, 0]
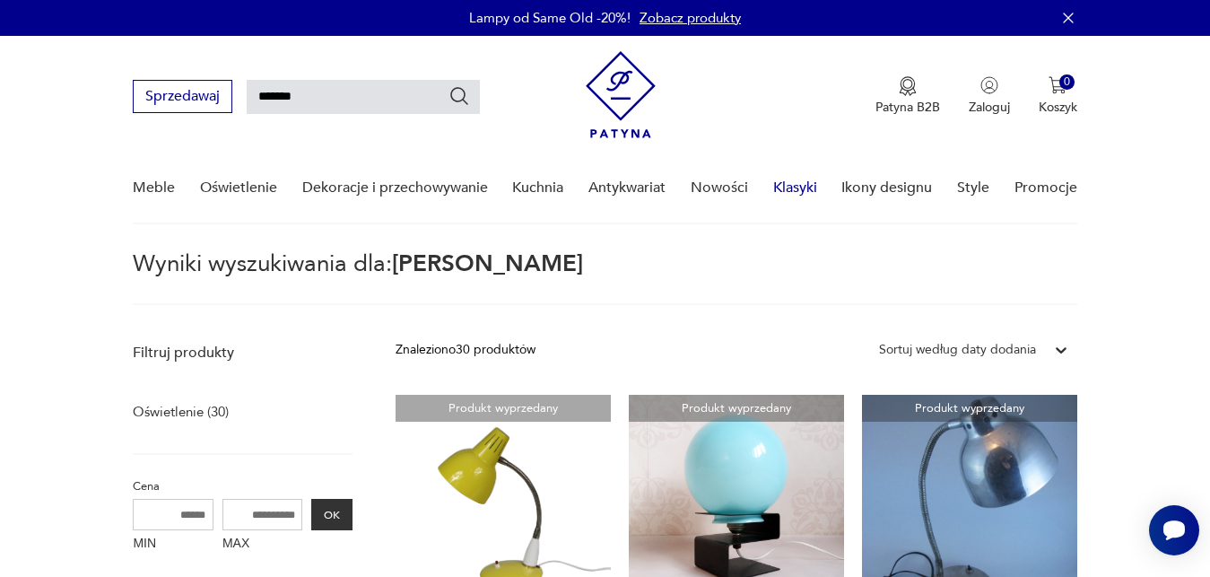
click at [799, 189] on link "Klasyki" at bounding box center [795, 187] width 44 height 69
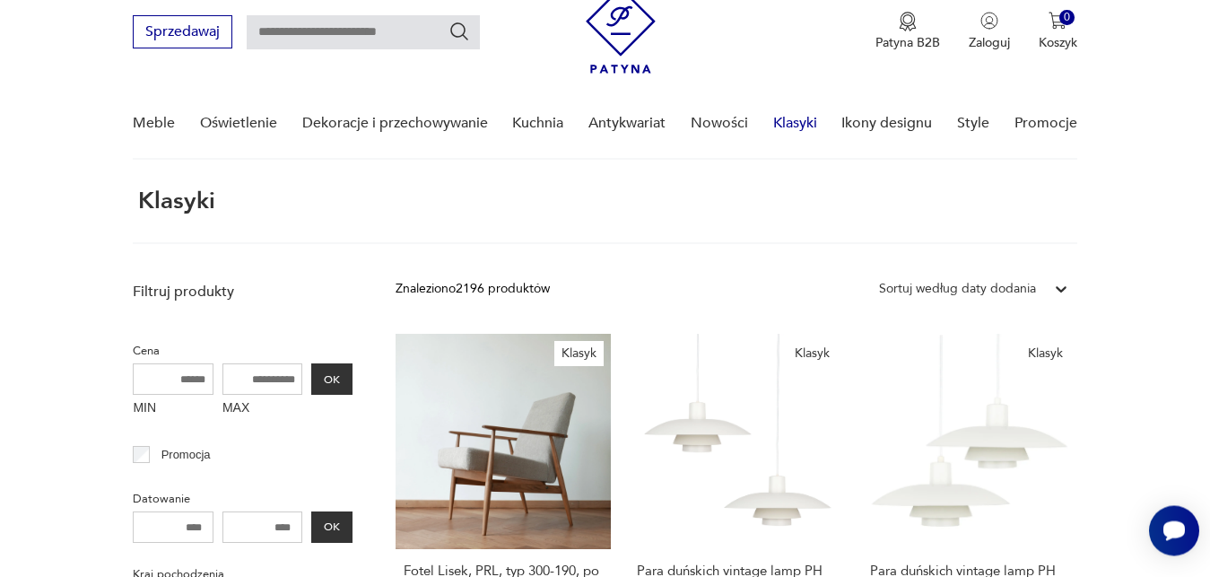
scroll to position [64, 0]
click at [794, 130] on link "Klasyki" at bounding box center [795, 124] width 44 height 69
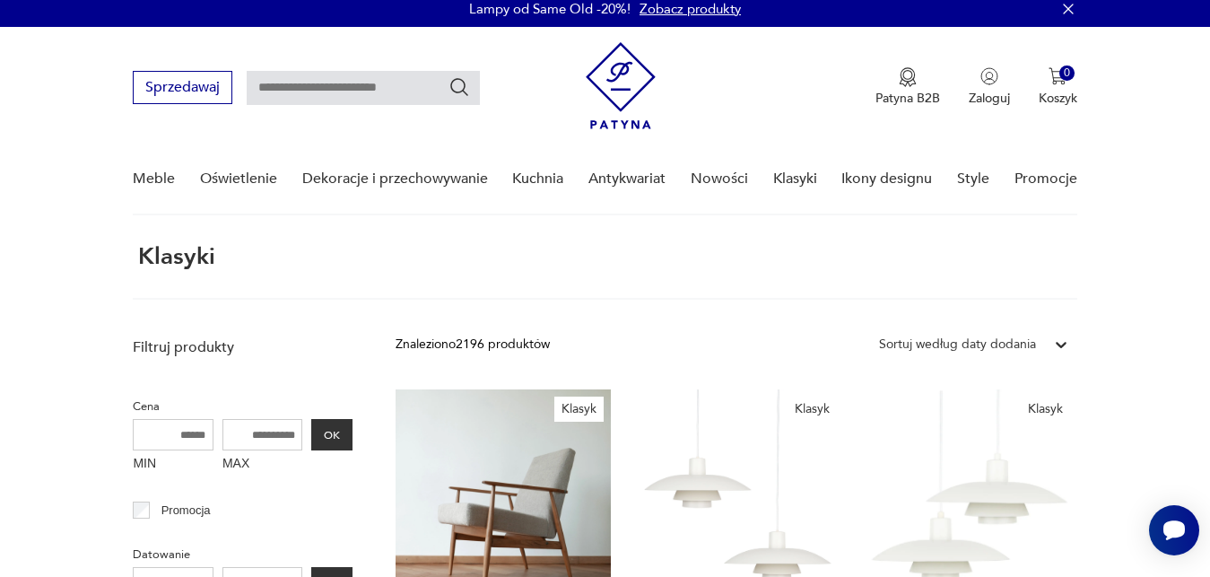
scroll to position [0, 0]
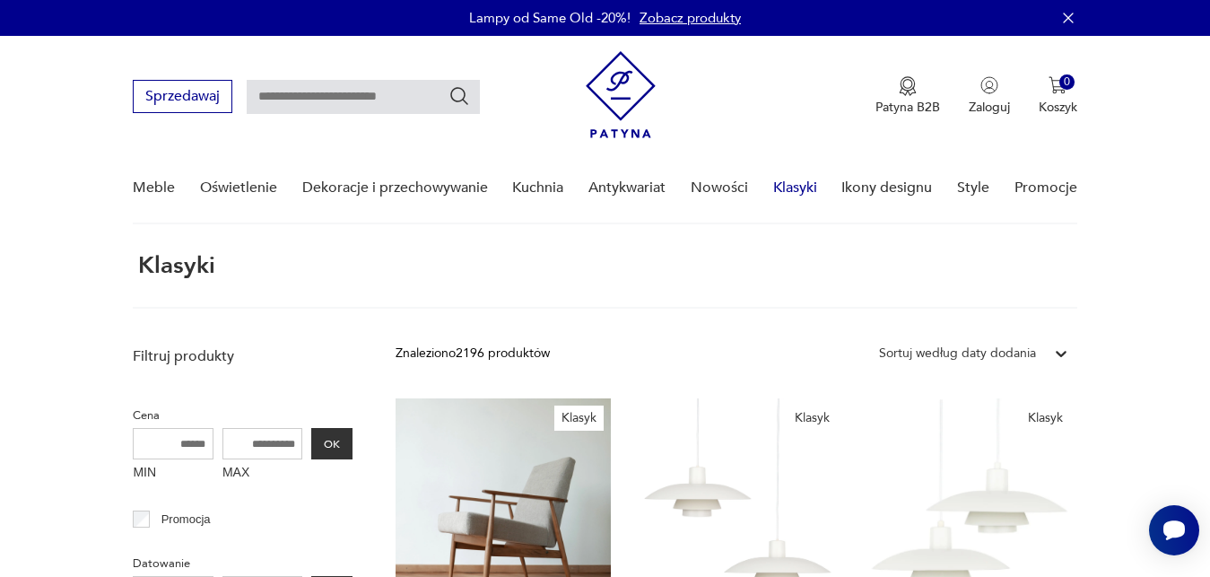
click at [803, 189] on link "Klasyki" at bounding box center [795, 187] width 44 height 69
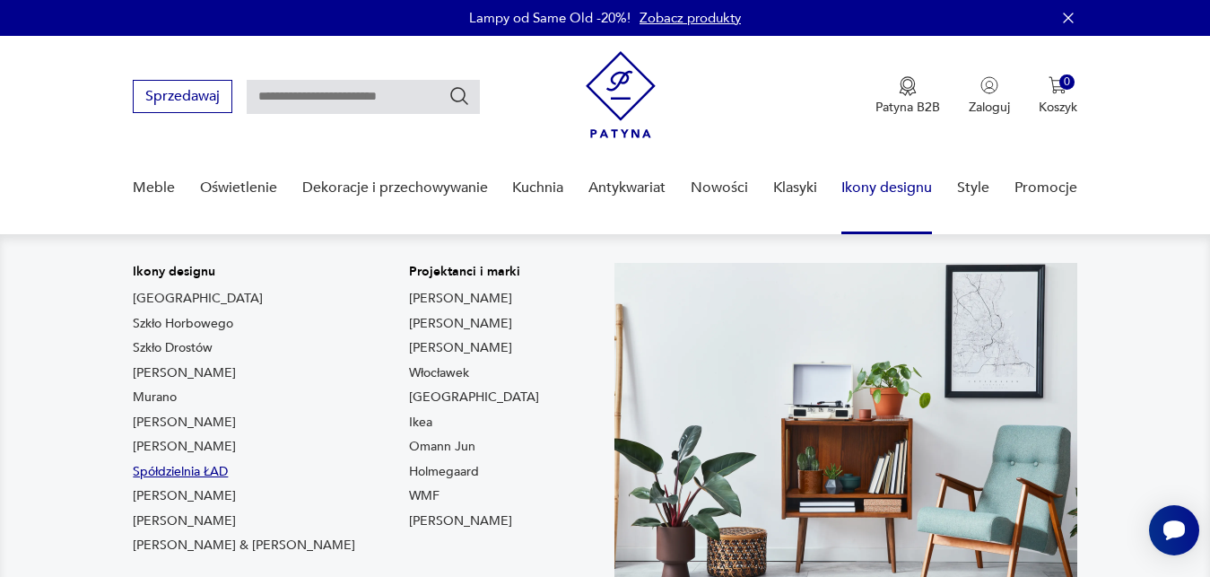
click at [215, 468] on link "Spółdzielnia ŁAD" at bounding box center [180, 472] width 95 height 18
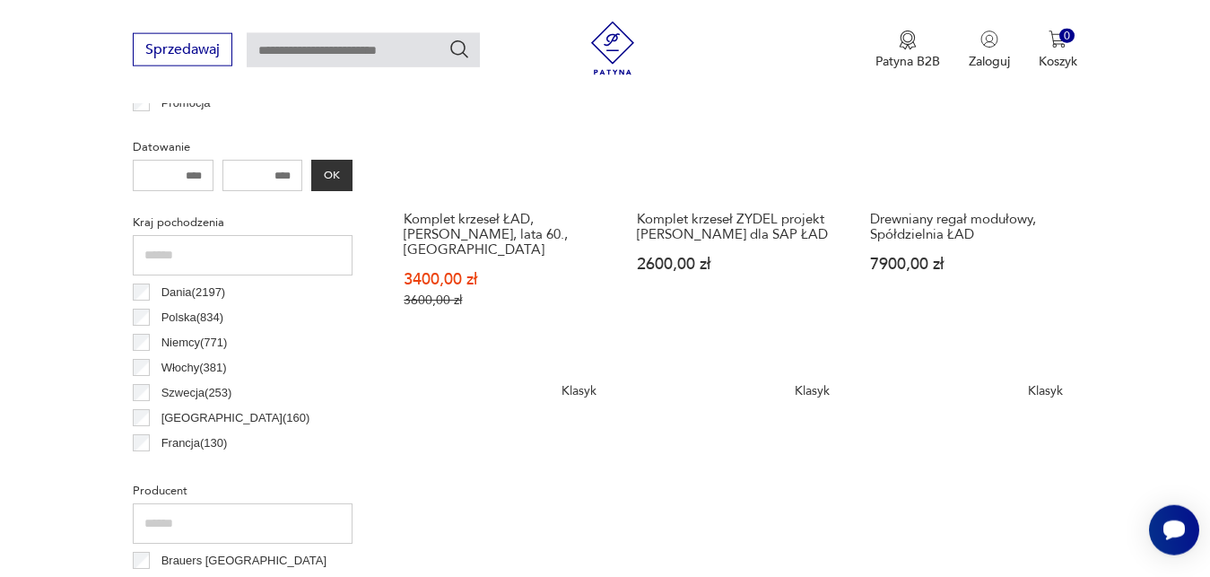
scroll to position [853, 0]
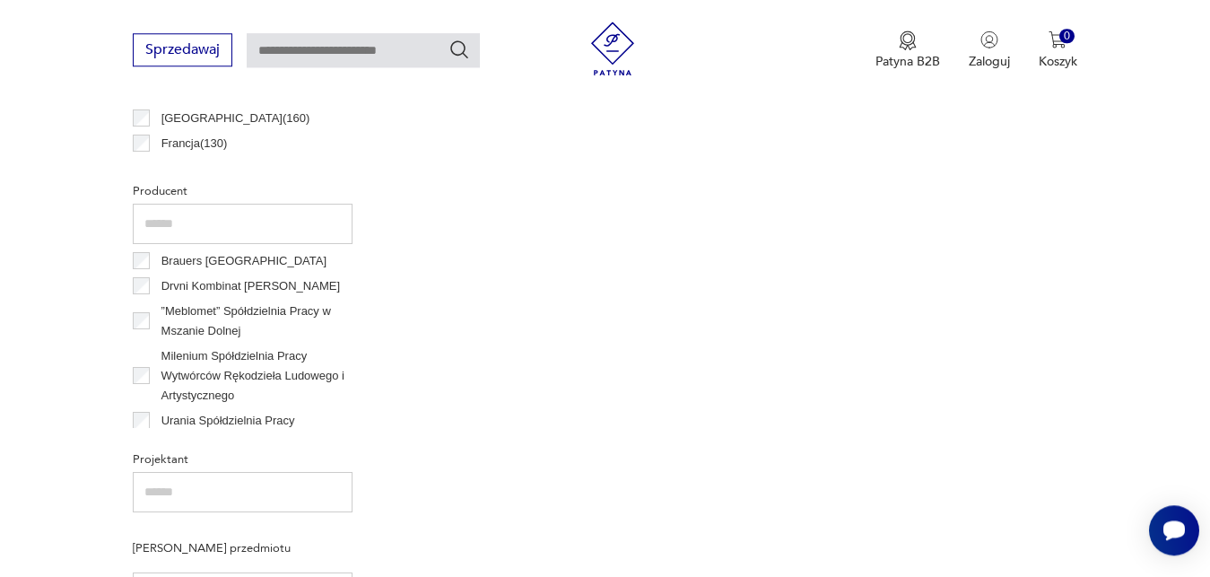
scroll to position [981, 0]
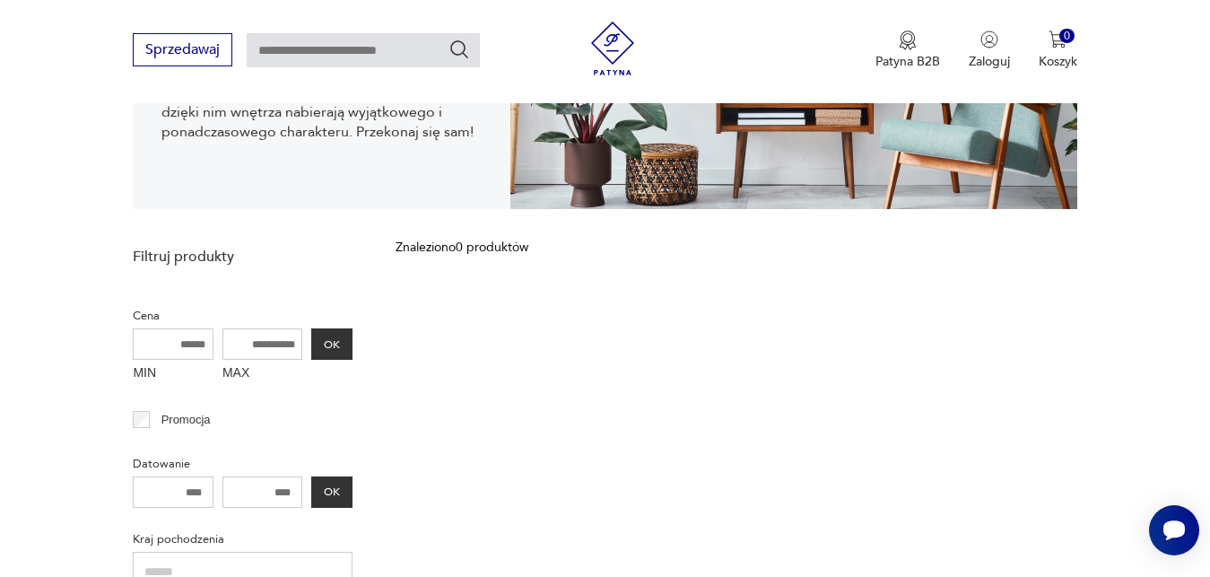
scroll to position [324, 0]
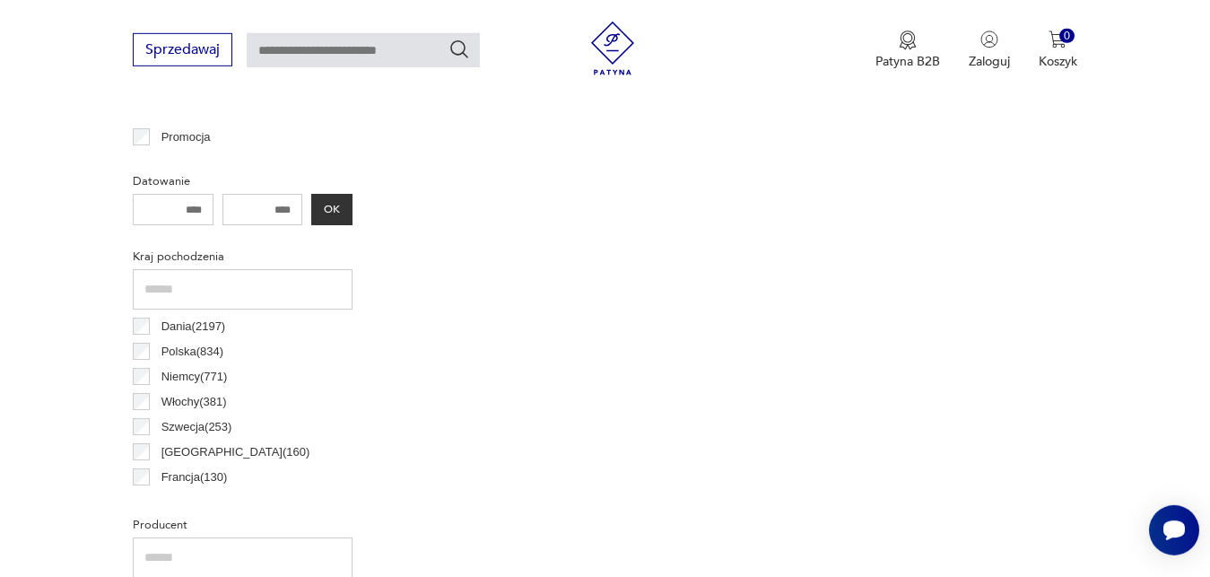
scroll to position [645, 0]
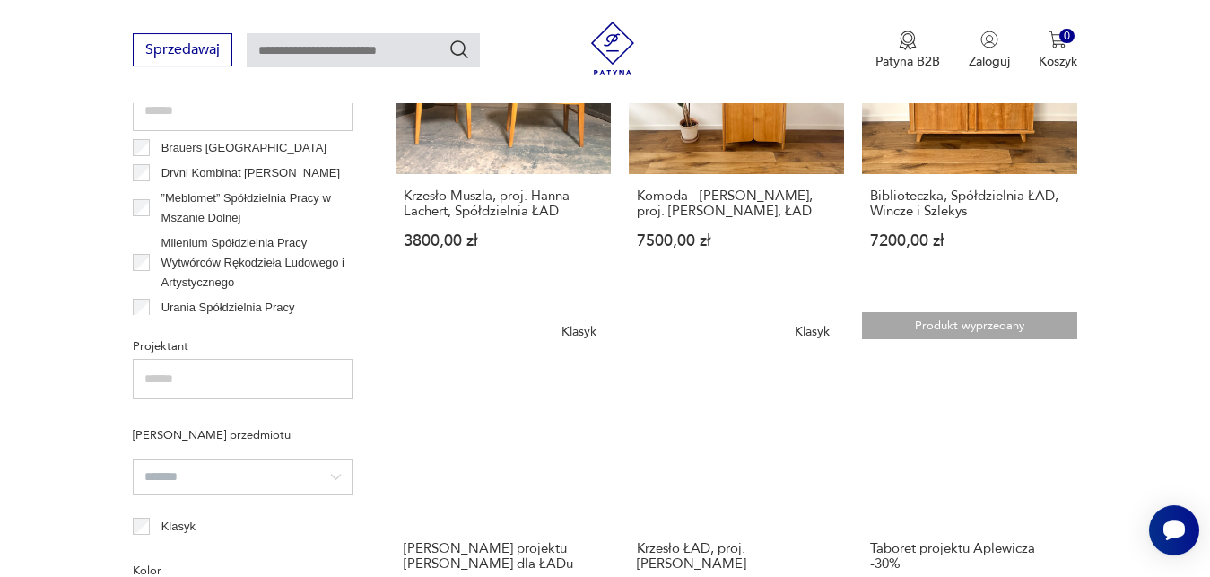
scroll to position [1209, 0]
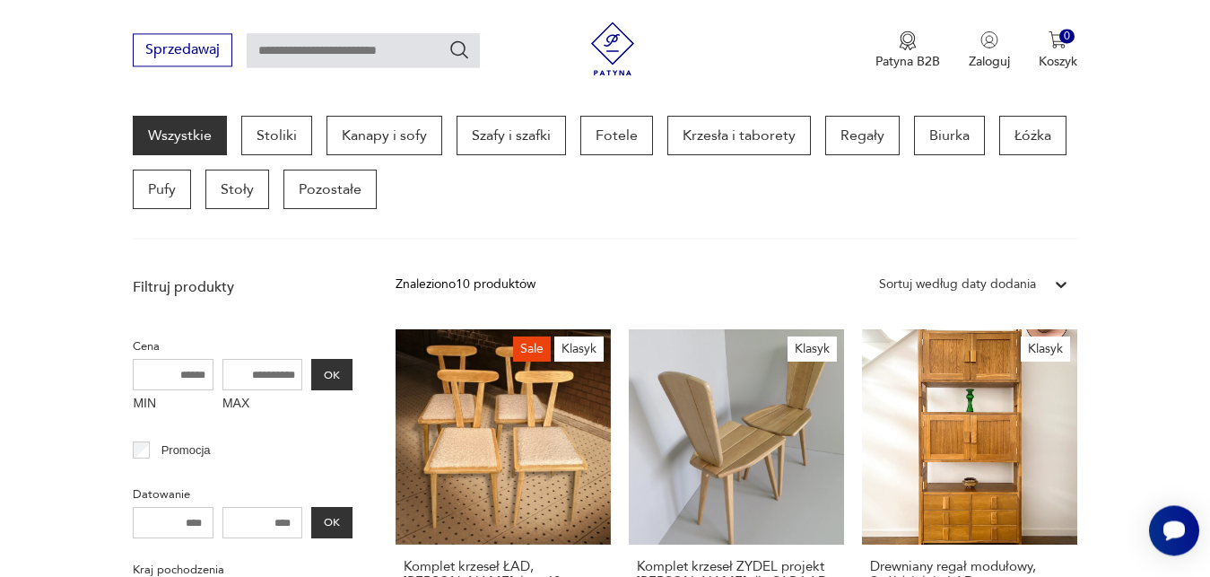
scroll to position [476, 0]
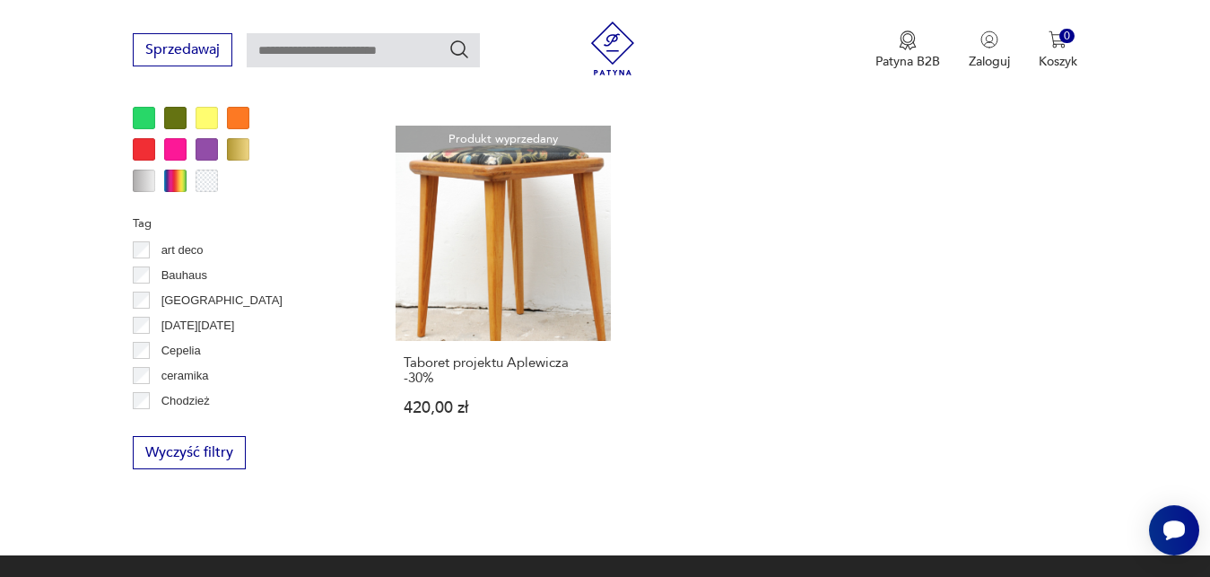
scroll to position [1804, 0]
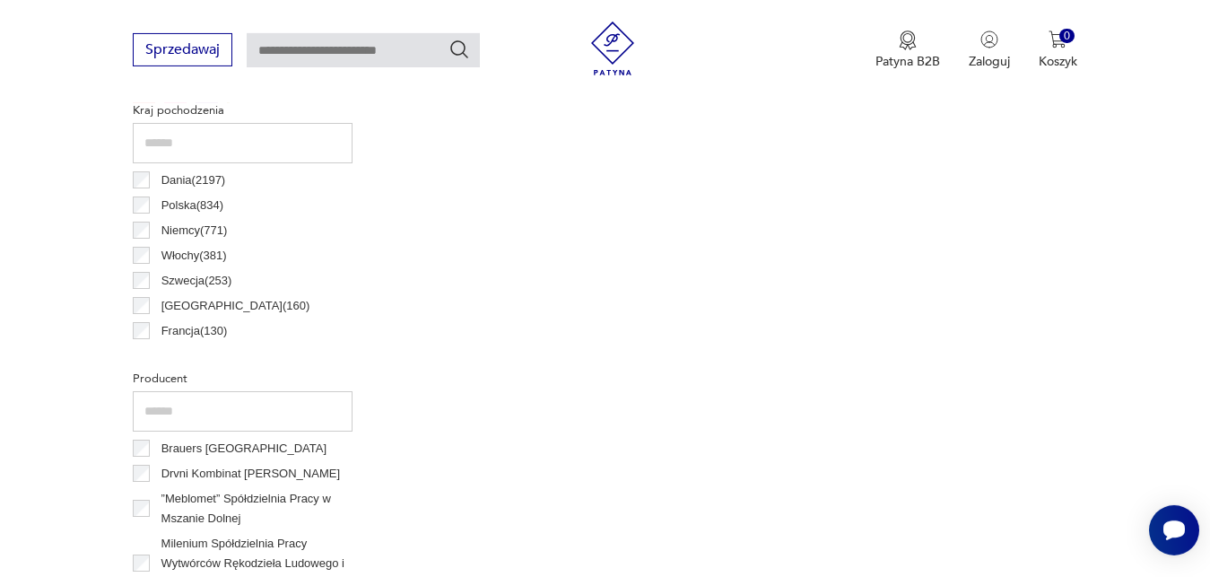
scroll to position [798, 0]
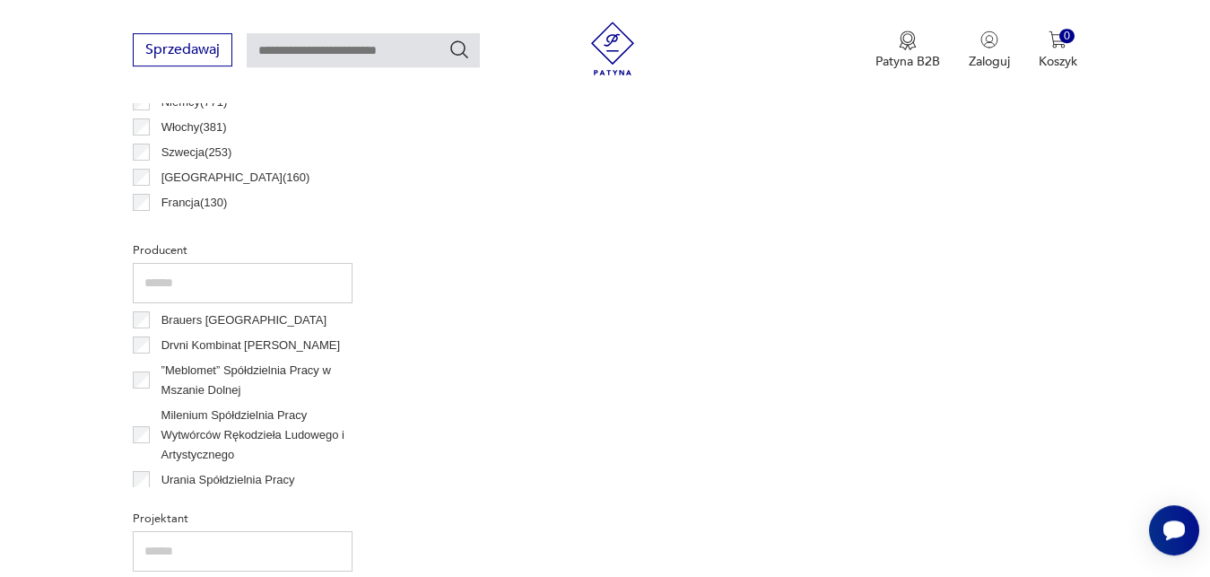
scroll to position [920, 0]
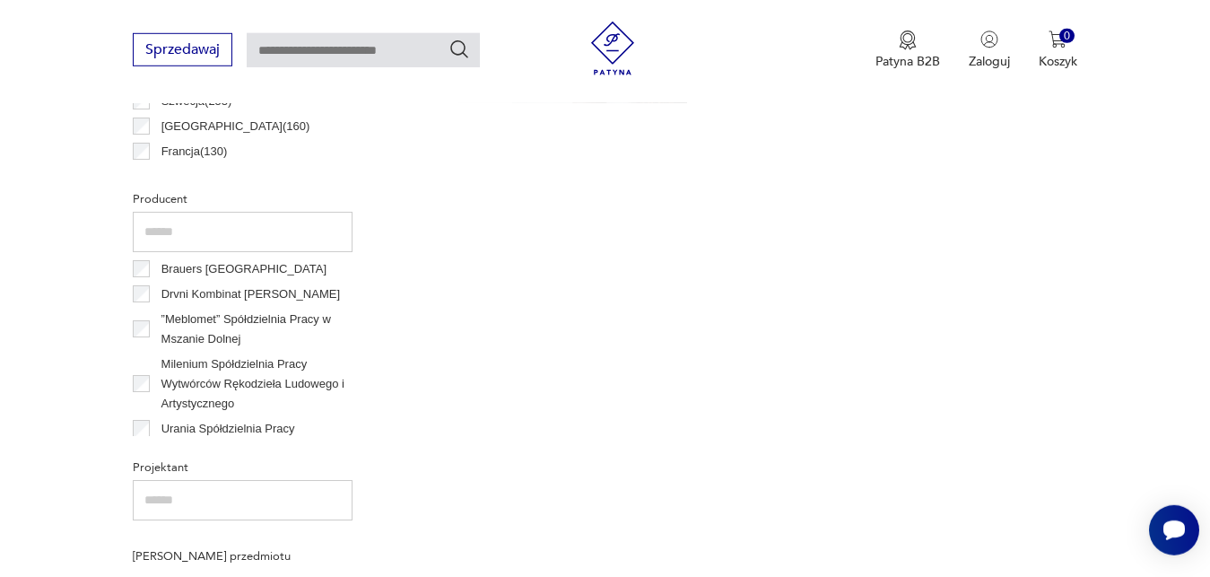
scroll to position [965, 0]
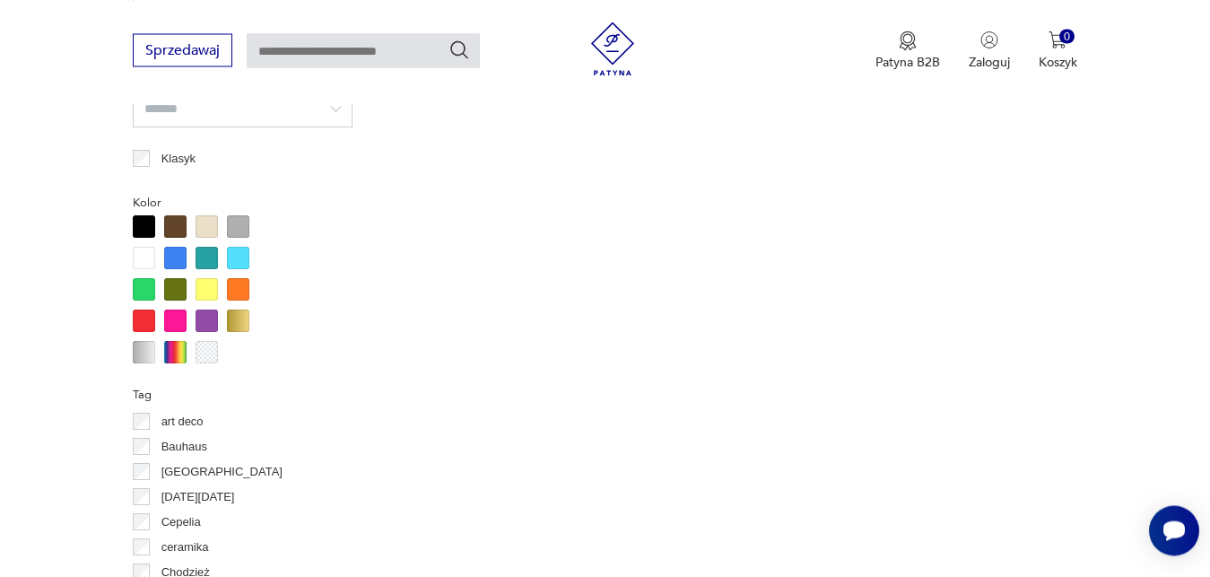
scroll to position [1515, 0]
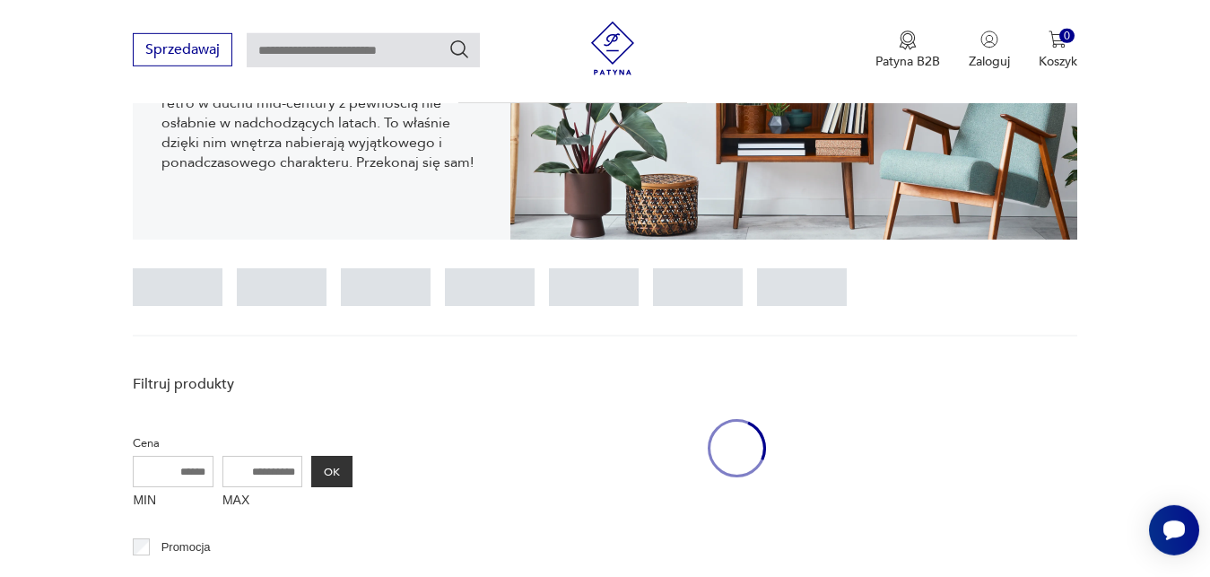
scroll to position [324, 0]
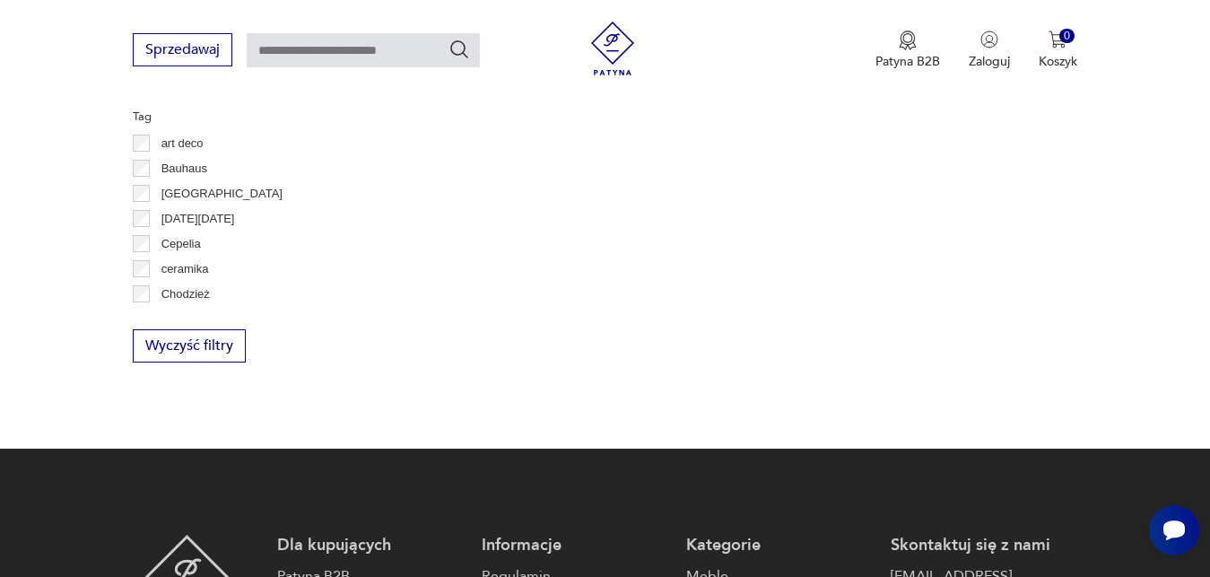
scroll to position [1942, 0]
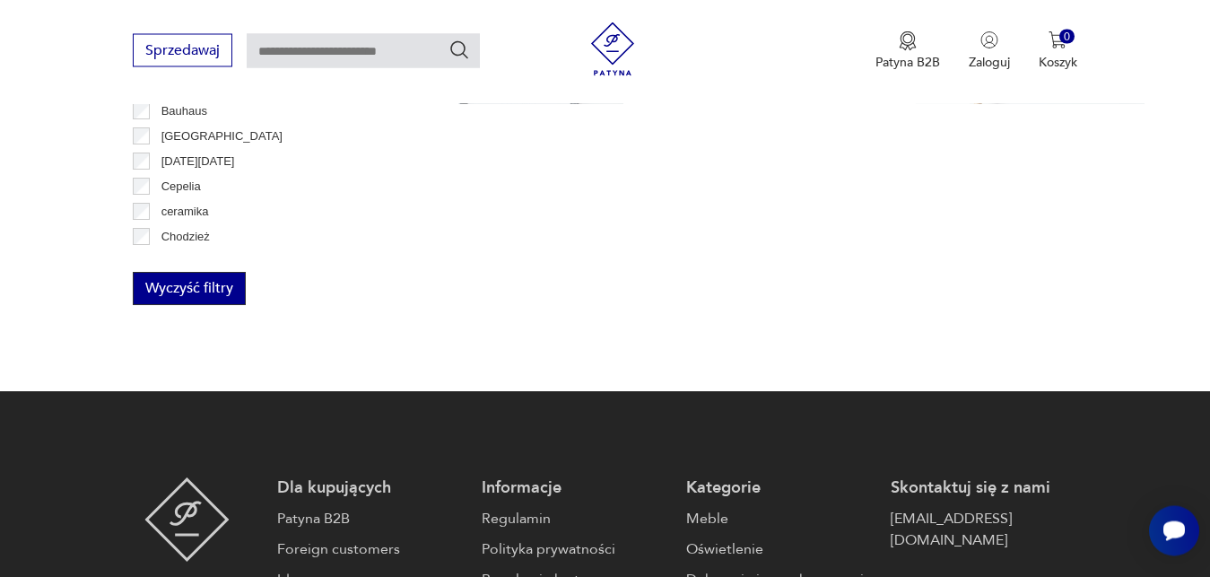
click at [227, 286] on button "Wyczyść filtry" at bounding box center [189, 288] width 113 height 33
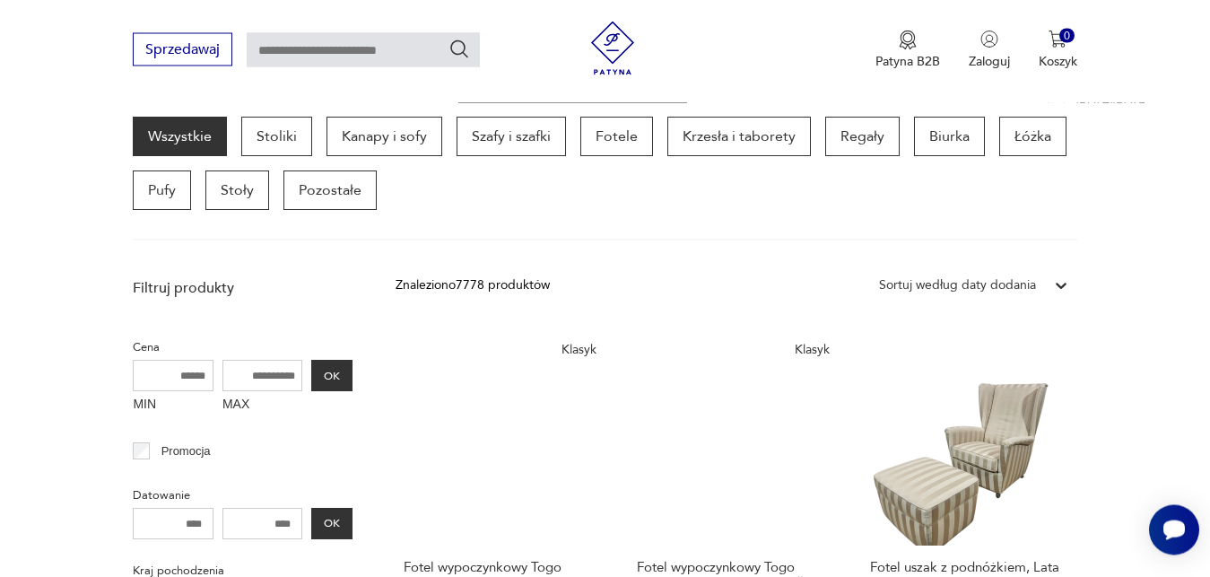
scroll to position [477, 0]
